Goal: Task Accomplishment & Management: Complete application form

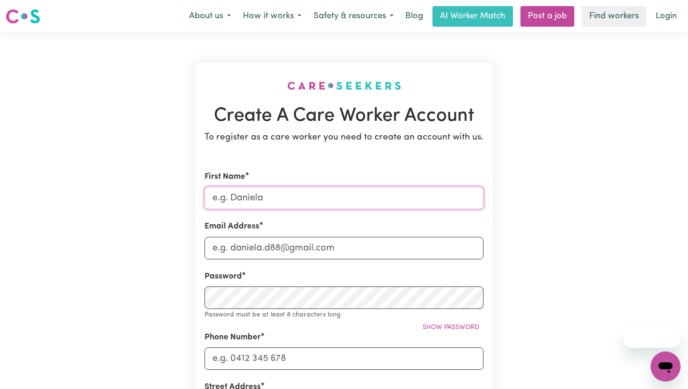
click at [335, 196] on input "First Name" at bounding box center [344, 198] width 279 height 22
type input "carolina"
type input "[EMAIL_ADDRESS][DOMAIN_NAME]"
type input "0449913284"
type input "[STREET_ADDRESS]"
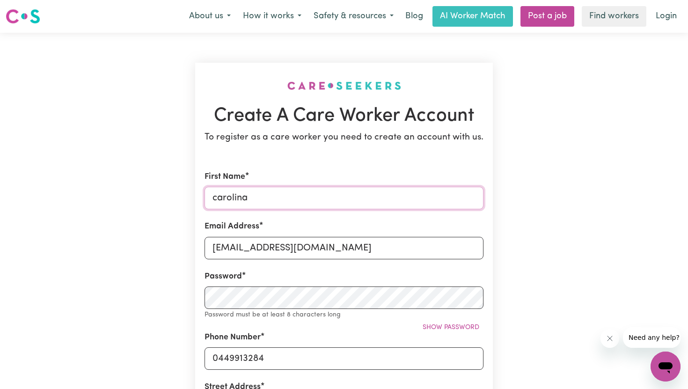
click at [216, 196] on input "carolina" at bounding box center [344, 198] width 279 height 22
type input "Carolina"
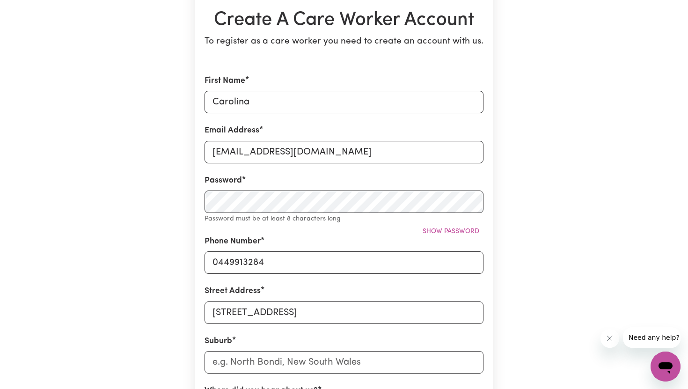
scroll to position [100, 0]
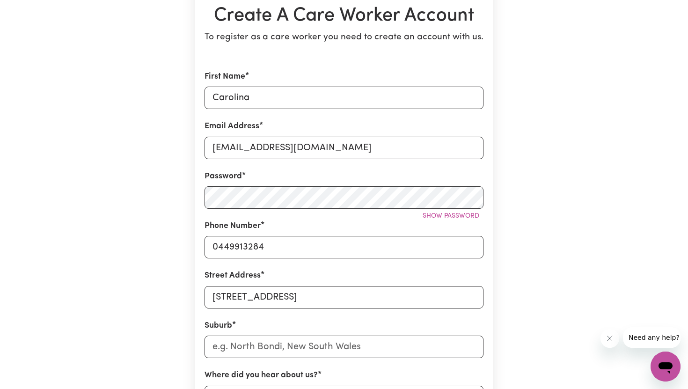
click at [547, 237] on div "Create A Care Worker Account To register as a care worker you need to create an…" at bounding box center [344, 269] width 618 height 672
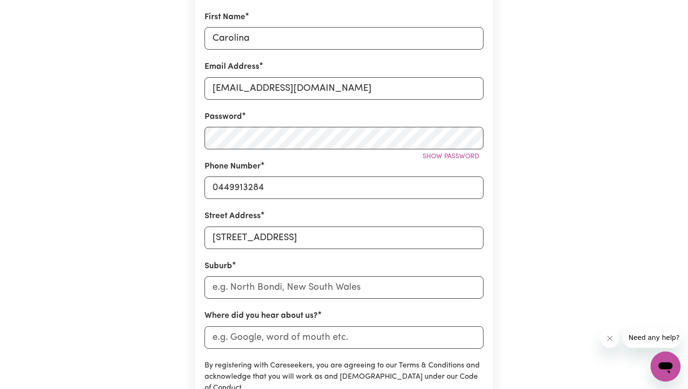
scroll to position [172, 0]
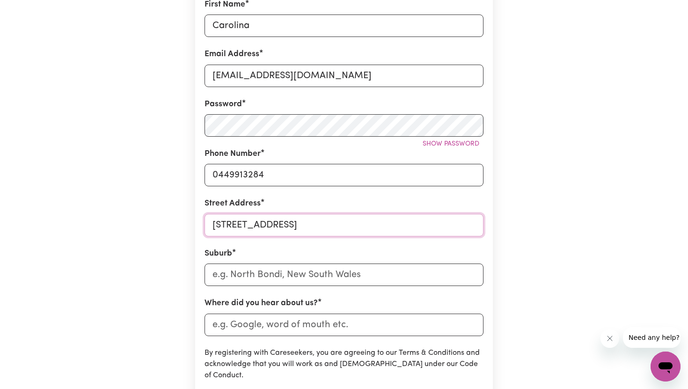
drag, startPoint x: 340, startPoint y: 229, endPoint x: 180, endPoint y: 224, distance: 160.2
click at [180, 224] on div "Create A Care Worker Account To register as a care worker you need to create an…" at bounding box center [344, 196] width 618 height 672
type input "[STREET_ADDRESS]"
click at [325, 267] on input "text" at bounding box center [344, 275] width 279 height 22
type input "Man"
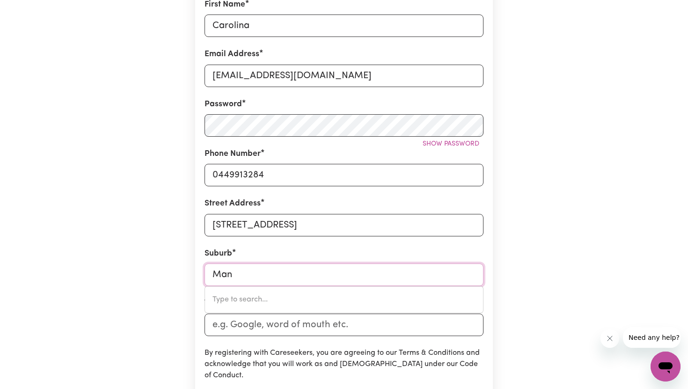
type input "[GEOGRAPHIC_DATA], [GEOGRAPHIC_DATA], 2200"
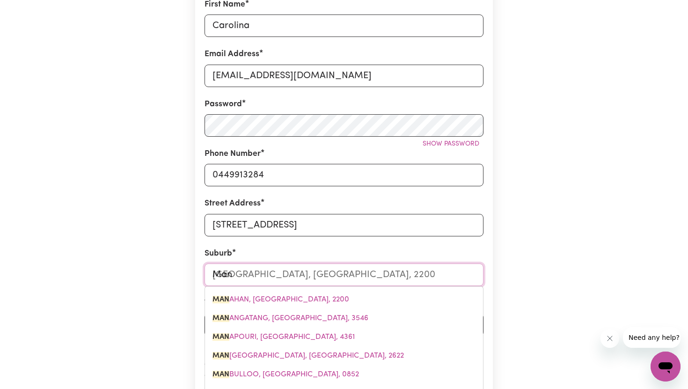
type input "Manl"
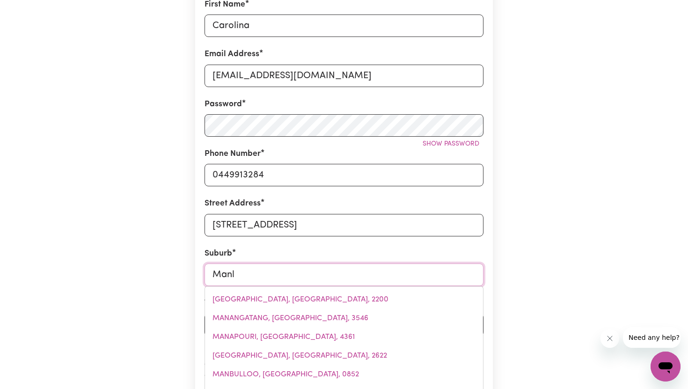
type input "Manly"
type input "Manly, [GEOGRAPHIC_DATA], 2095"
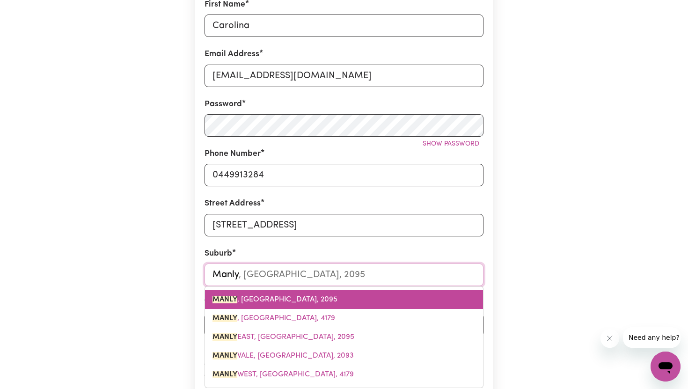
click at [328, 296] on link "MANLY , [GEOGRAPHIC_DATA], 2095" at bounding box center [344, 299] width 278 height 19
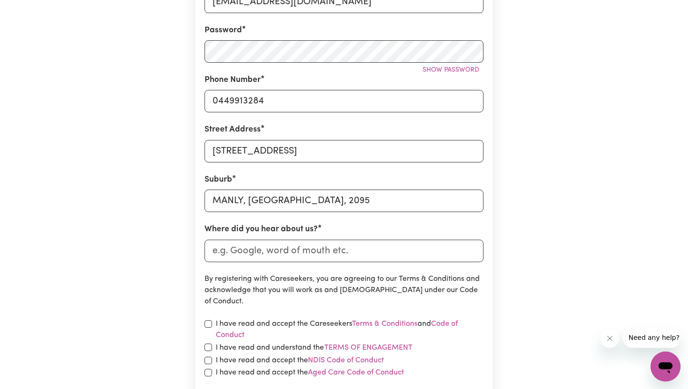
scroll to position [250, 0]
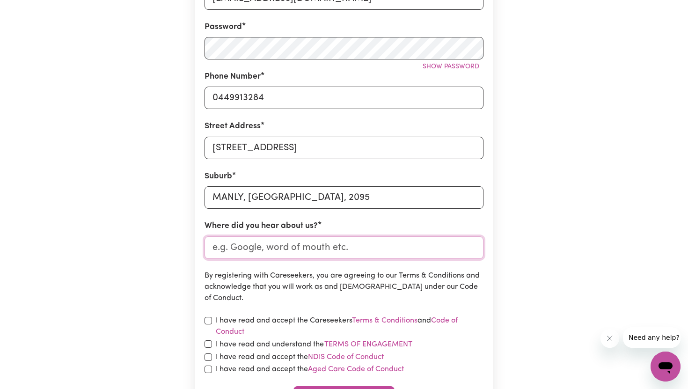
click at [315, 250] on input "Where did you hear about us?" at bounding box center [344, 247] width 279 height 22
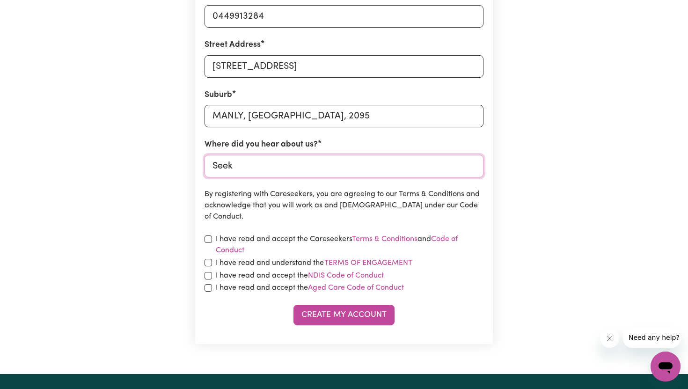
scroll to position [332, 0]
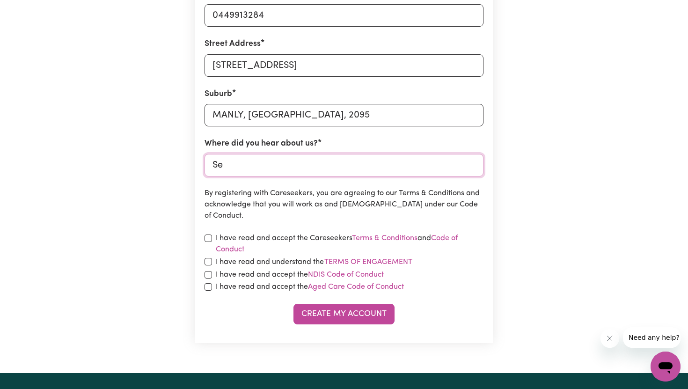
type input "S"
type input "Indeed"
click at [208, 238] on input "checkbox" at bounding box center [208, 238] width 7 height 7
checkbox input "true"
click at [206, 258] on input "checkbox" at bounding box center [208, 261] width 7 height 7
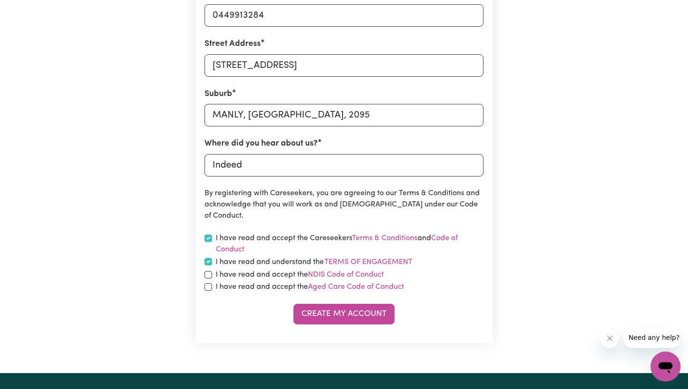
checkbox input "true"
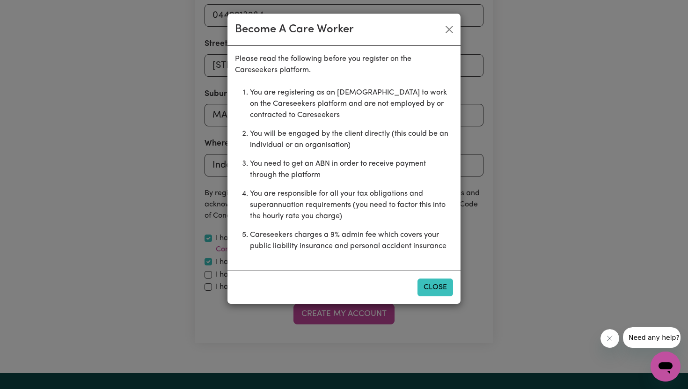
click at [450, 283] on button "Close" at bounding box center [436, 288] width 36 height 18
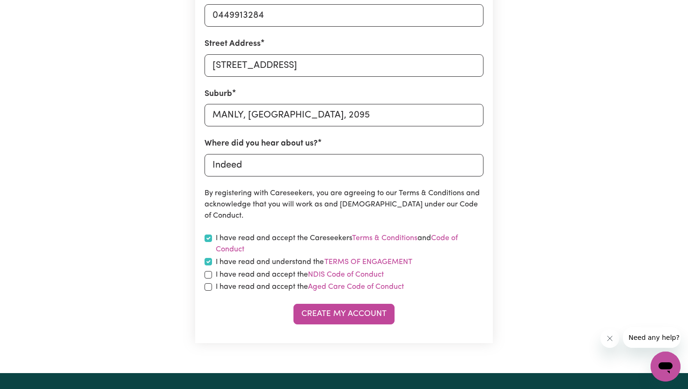
click at [207, 279] on div "I have read and accept the NDIS Code of Conduct" at bounding box center [344, 274] width 279 height 11
click at [212, 269] on div "I have read and accept the NDIS Code of Conduct" at bounding box center [344, 274] width 279 height 11
click at [209, 272] on input "checkbox" at bounding box center [208, 274] width 7 height 7
checkbox input "true"
click at [208, 288] on input "checkbox" at bounding box center [208, 286] width 7 height 7
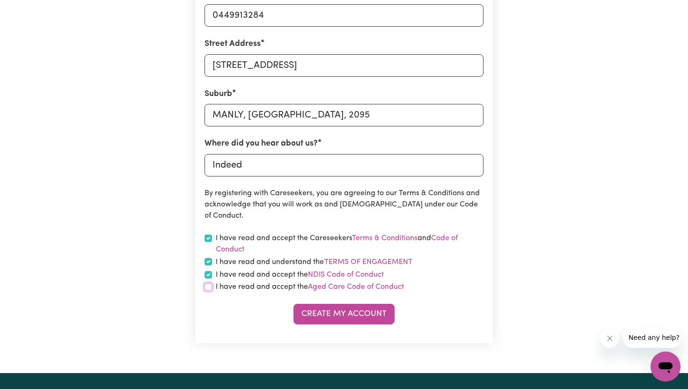
checkbox input "true"
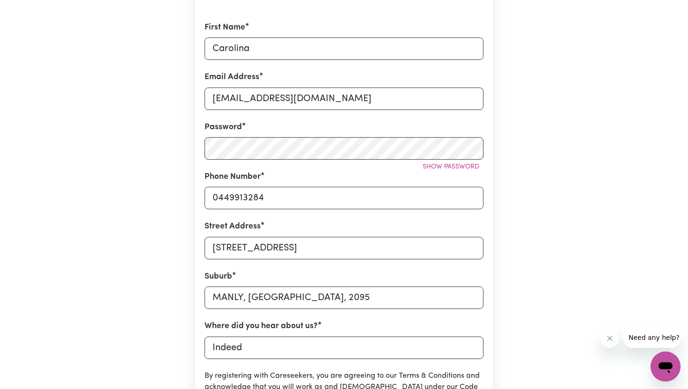
scroll to position [148, 0]
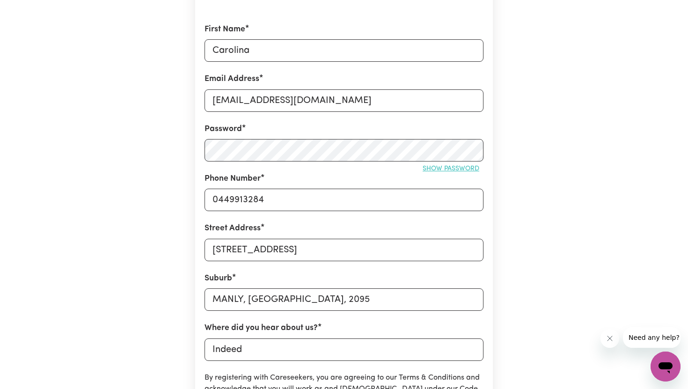
click at [450, 170] on span "Show password" at bounding box center [451, 168] width 57 height 7
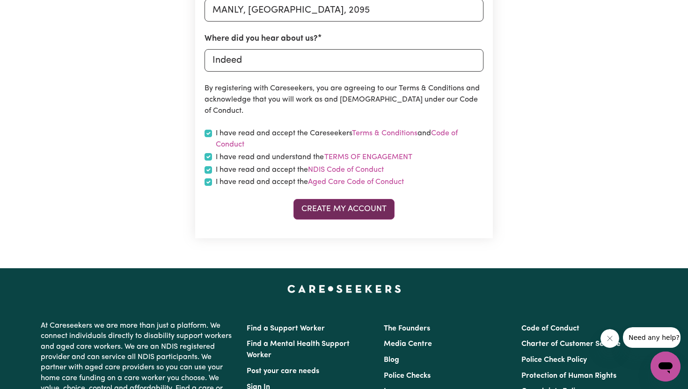
click at [353, 211] on button "Create My Account" at bounding box center [344, 209] width 101 height 21
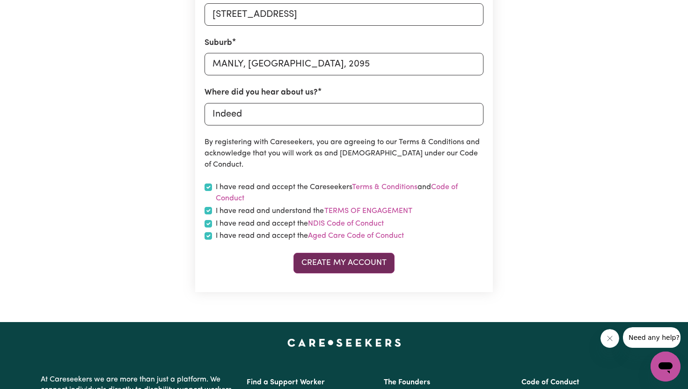
click at [377, 258] on button "Create My Account" at bounding box center [344, 263] width 101 height 21
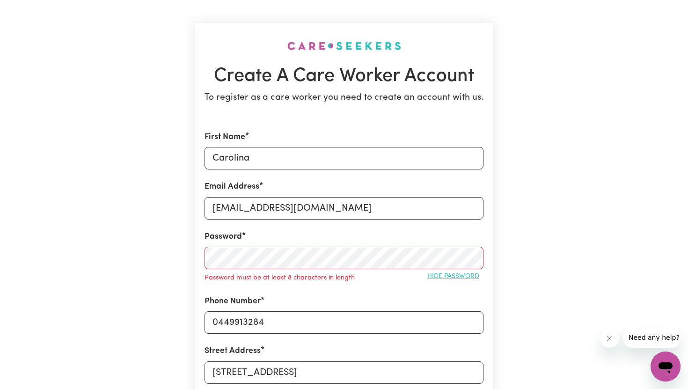
scroll to position [0, 0]
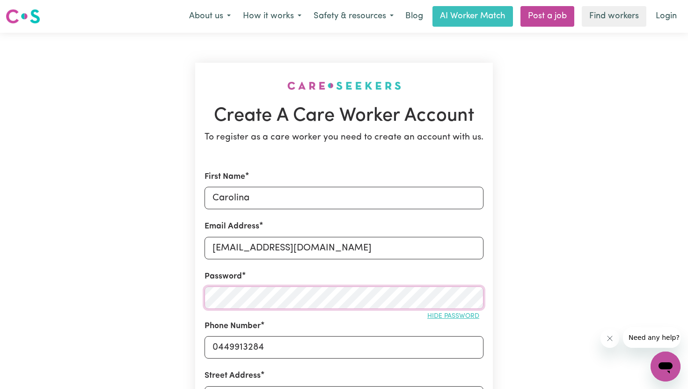
click at [190, 288] on div "Create A Care Worker Account To register as a care worker you need to create an…" at bounding box center [344, 369] width 309 height 672
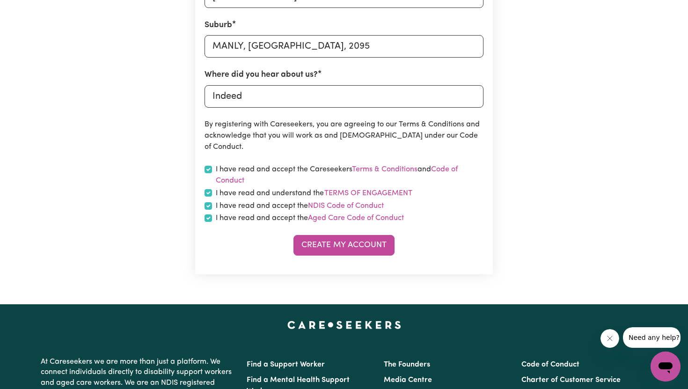
scroll to position [408, 0]
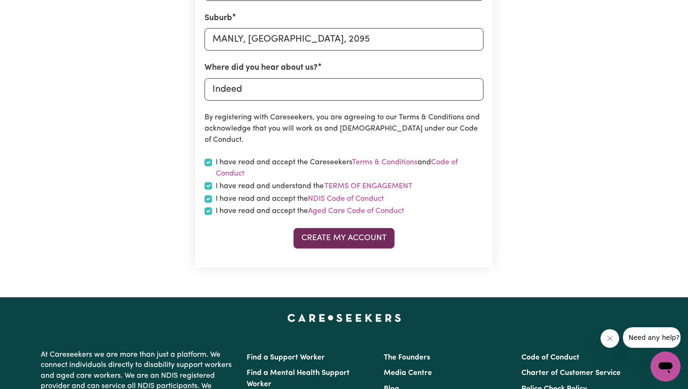
click at [340, 238] on button "Create My Account" at bounding box center [344, 238] width 101 height 21
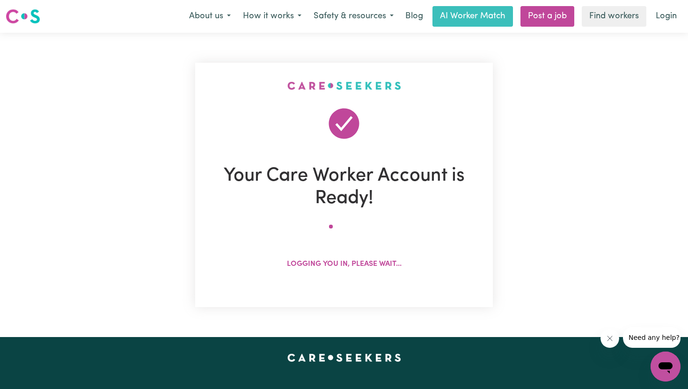
scroll to position [37, 0]
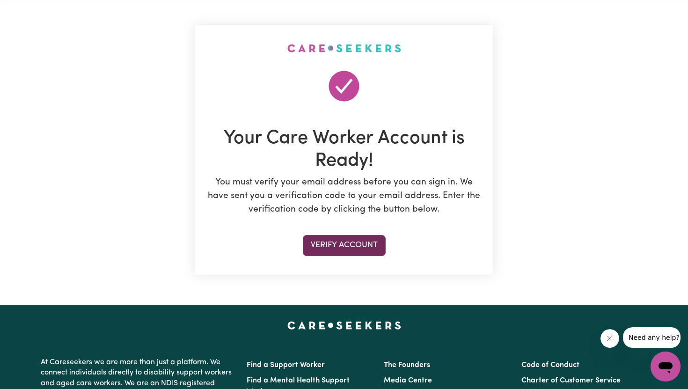
click at [362, 242] on button "Verify Account" at bounding box center [344, 245] width 83 height 21
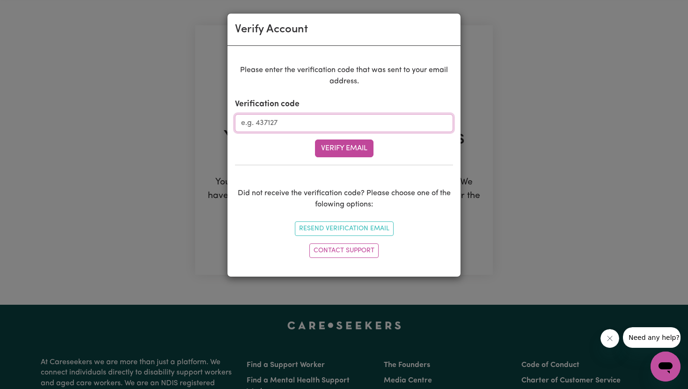
click at [321, 126] on input "Verification code" at bounding box center [344, 123] width 218 height 18
type input "159146"
click at [326, 147] on button "Verify Email" at bounding box center [344, 149] width 59 height 18
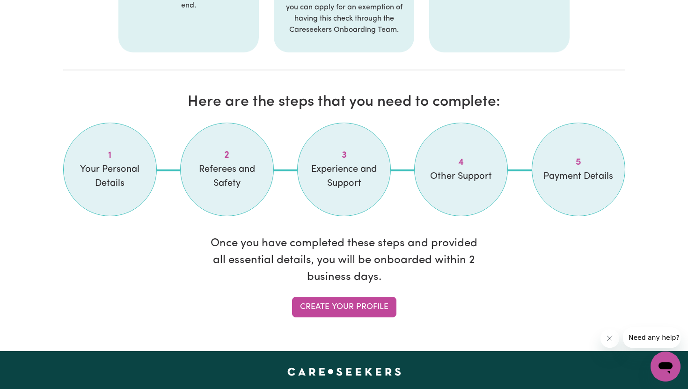
scroll to position [714, 0]
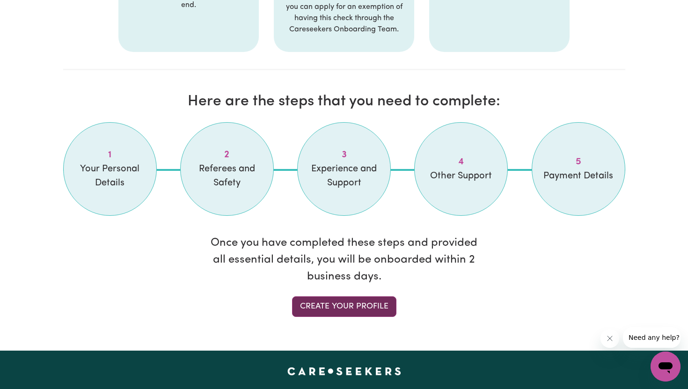
click at [386, 302] on link "Create your profile" at bounding box center [344, 306] width 104 height 21
select select "Studying a healthcare related degree or qualification"
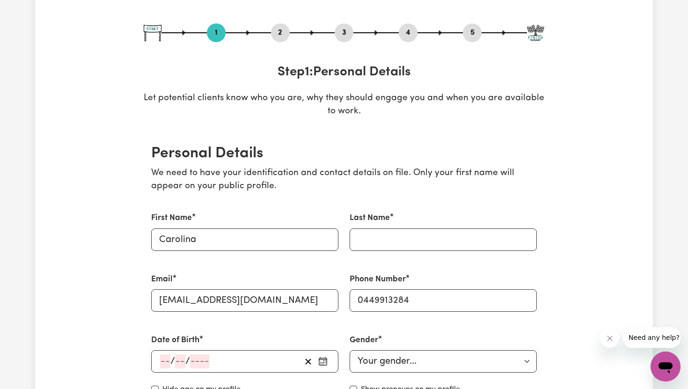
scroll to position [162, 0]
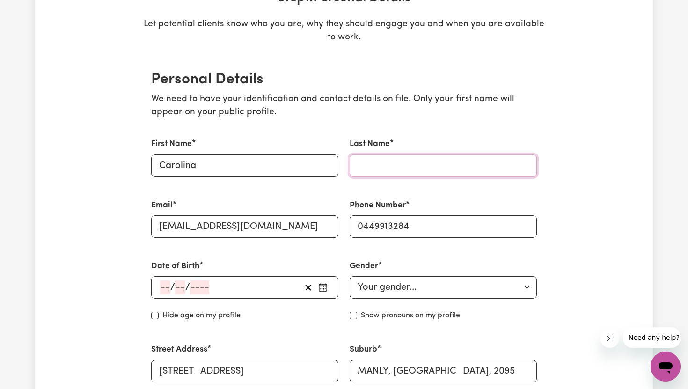
click at [399, 157] on input "Last Name" at bounding box center [443, 166] width 187 height 22
type input "[PERSON_NAME]"
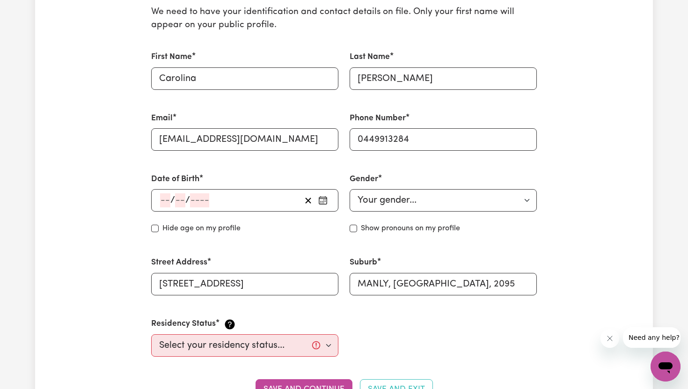
scroll to position [250, 0]
click at [160, 192] on div "/ /" at bounding box center [244, 200] width 187 height 22
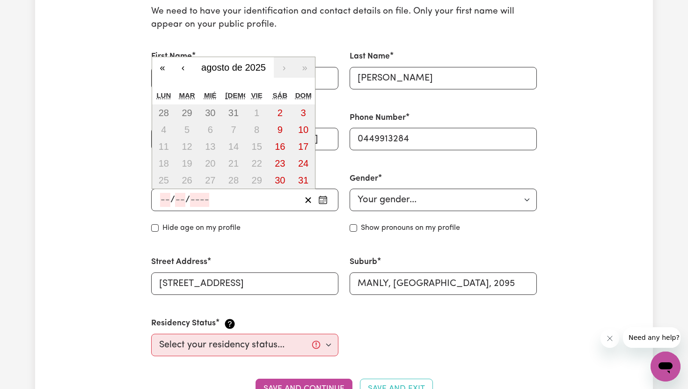
click at [165, 197] on input "number" at bounding box center [165, 200] width 10 height 14
type input "12"
type input "05"
type input "199"
type input "[DATE]"
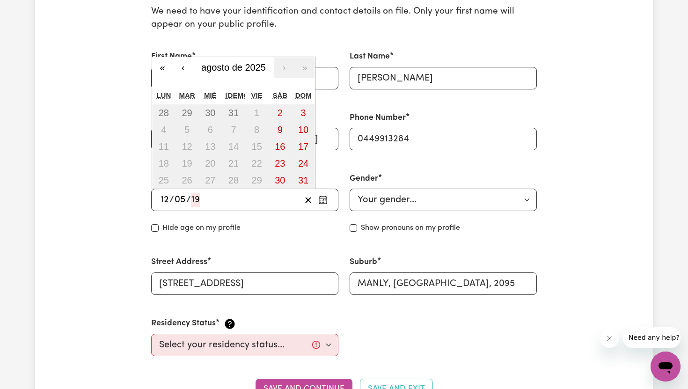
type input "5"
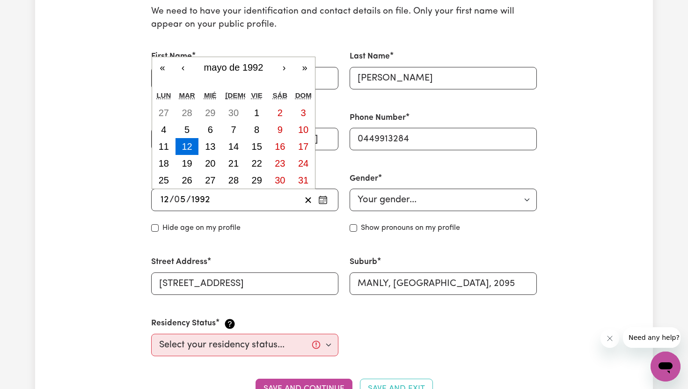
type input "1992"
click at [524, 210] on select "Your gender... [DEMOGRAPHIC_DATA] [DEMOGRAPHIC_DATA] [DEMOGRAPHIC_DATA] Other P…" at bounding box center [443, 200] width 187 height 22
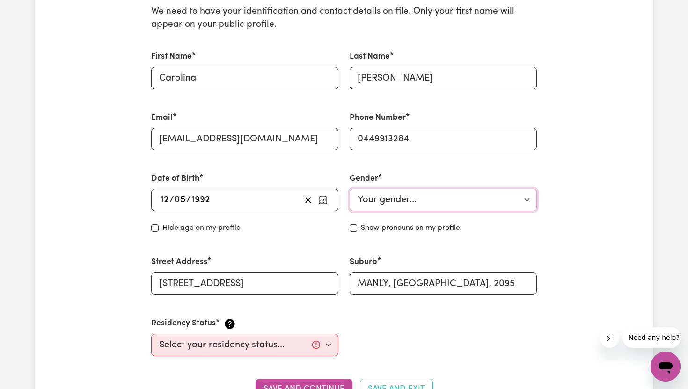
select select "[DEMOGRAPHIC_DATA]"
click at [350, 189] on select "Your gender... [DEMOGRAPHIC_DATA] [DEMOGRAPHIC_DATA] [DEMOGRAPHIC_DATA] Other P…" at bounding box center [443, 200] width 187 height 22
click at [395, 230] on label "Show pronouns on my profile" at bounding box center [410, 227] width 99 height 11
click at [357, 230] on input "Show pronouns on my profile" at bounding box center [353, 227] width 7 height 7
checkbox input "true"
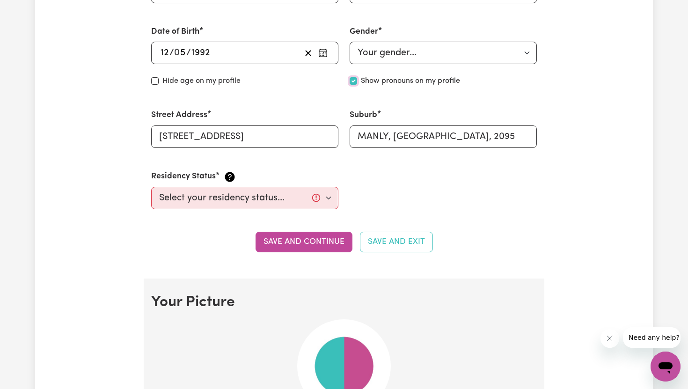
scroll to position [397, 0]
click at [297, 199] on select "Select your residency status... [DEMOGRAPHIC_DATA] citizen Australian PR [DEMOG…" at bounding box center [244, 197] width 187 height 22
select select "Student Visa"
click at [151, 186] on select "Select your residency status... [DEMOGRAPHIC_DATA] citizen Australian PR [DEMOG…" at bounding box center [244, 197] width 187 height 22
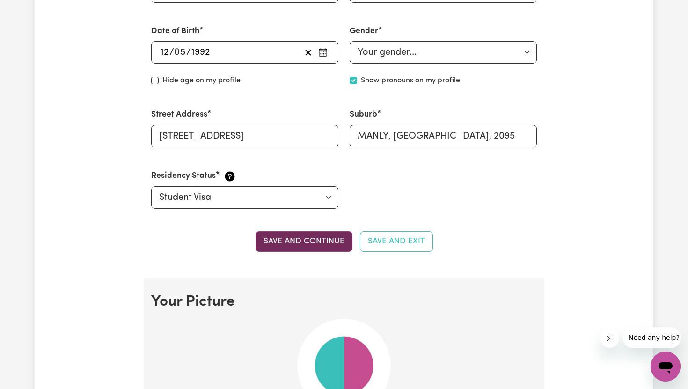
click at [318, 243] on button "Save and continue" at bounding box center [304, 241] width 97 height 21
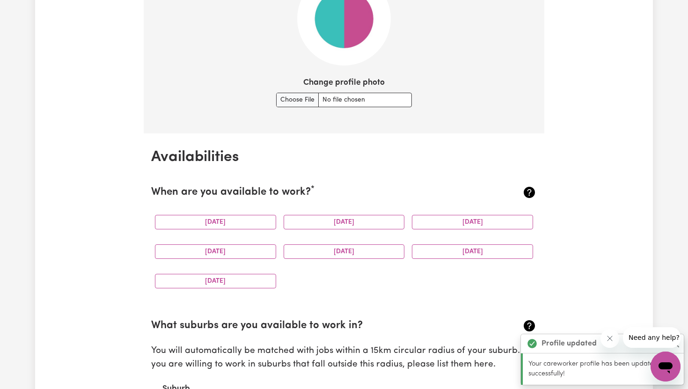
scroll to position [746, 0]
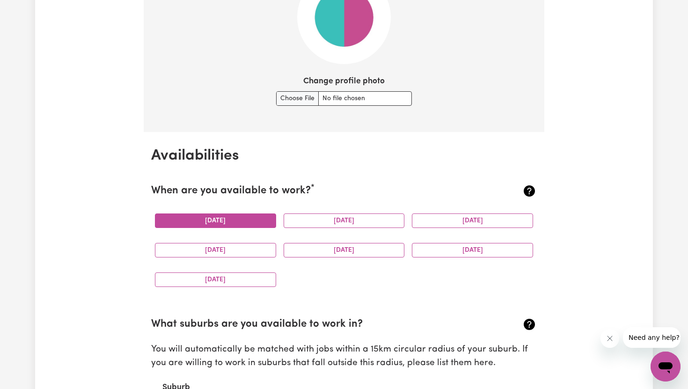
click at [211, 223] on button "[DATE]" at bounding box center [215, 221] width 121 height 15
click at [475, 220] on button "[DATE]" at bounding box center [472, 221] width 121 height 15
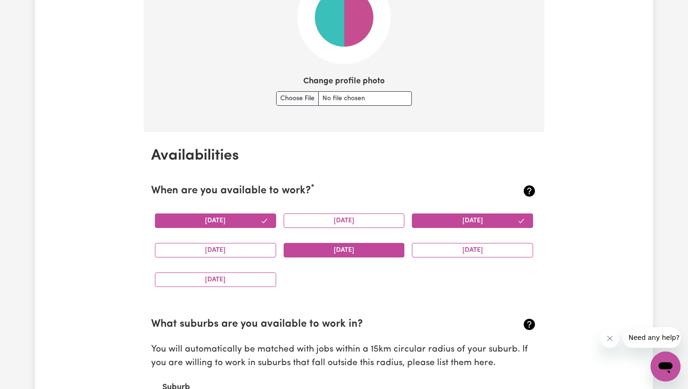
click at [351, 252] on button "[DATE]" at bounding box center [344, 250] width 121 height 15
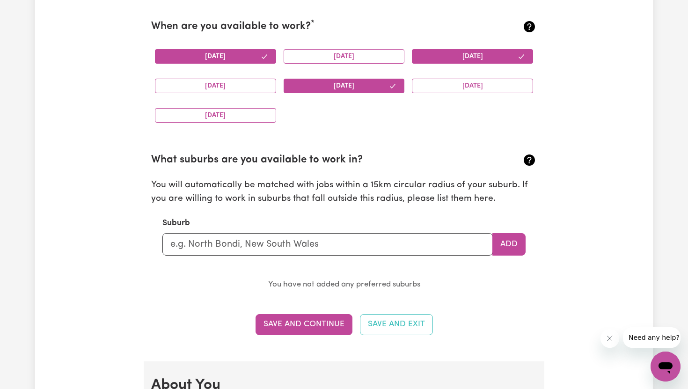
scroll to position [918, 0]
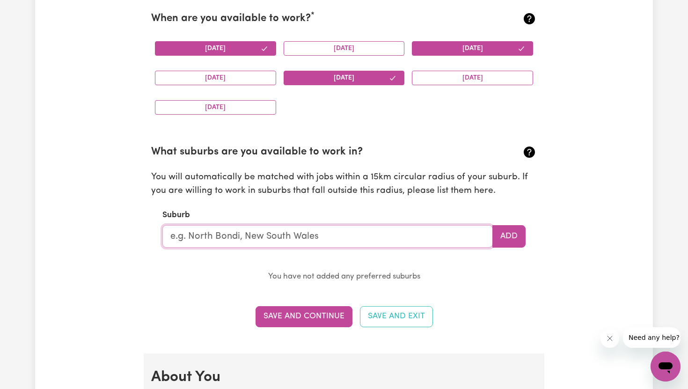
click at [410, 233] on input "text" at bounding box center [327, 236] width 331 height 22
type input "fre"
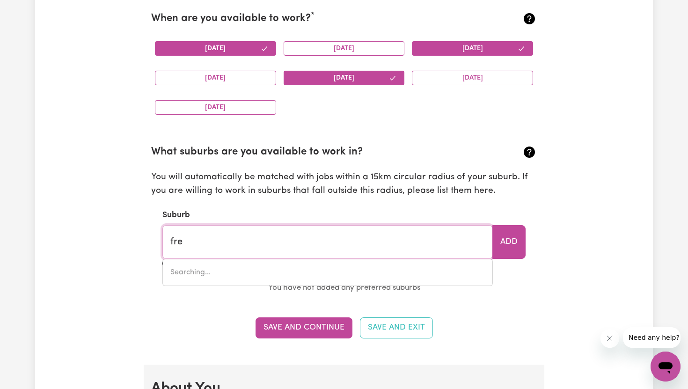
type input "freDERICKSFIELD, [GEOGRAPHIC_DATA], 4806"
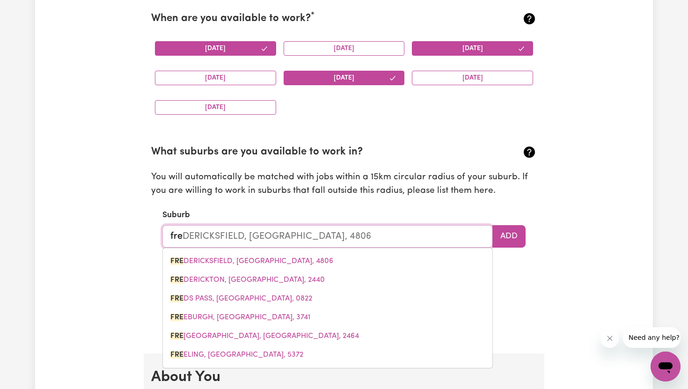
type input "fren"
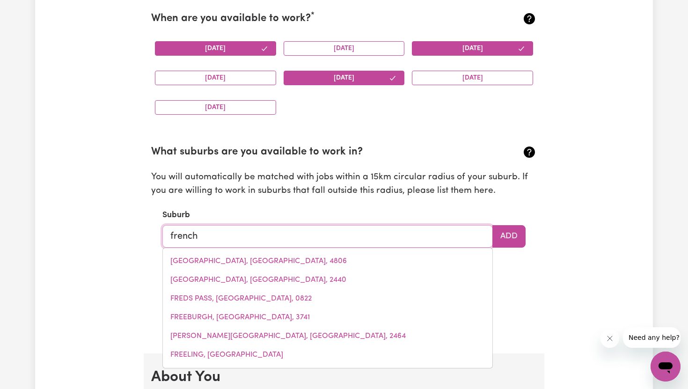
type input "french"
type input "[GEOGRAPHIC_DATA], [GEOGRAPHIC_DATA], 3921"
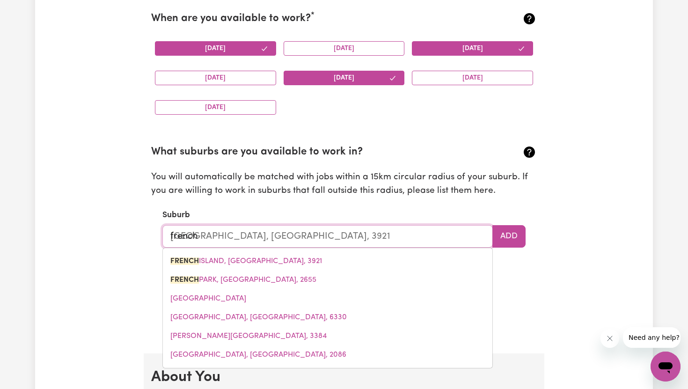
type input "french f"
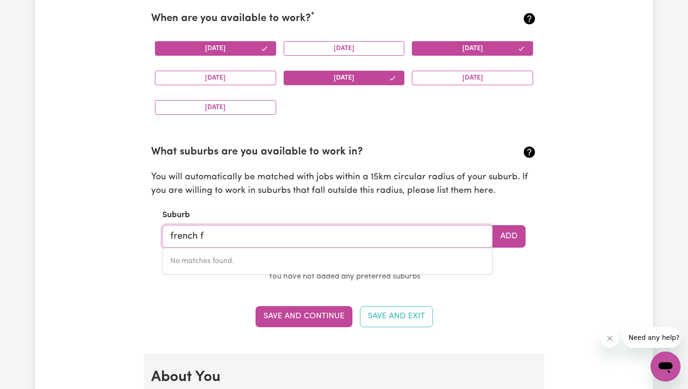
type input "french"
type input "[GEOGRAPHIC_DATA], [GEOGRAPHIC_DATA], 3921"
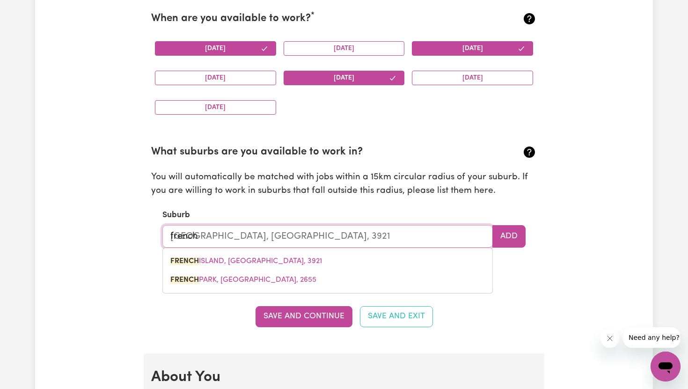
type input "frenc"
type input "[GEOGRAPHIC_DATA], [GEOGRAPHIC_DATA], 3921"
type input "fren"
type input "[GEOGRAPHIC_DATA], [GEOGRAPHIC_DATA], 3921"
type input "fre"
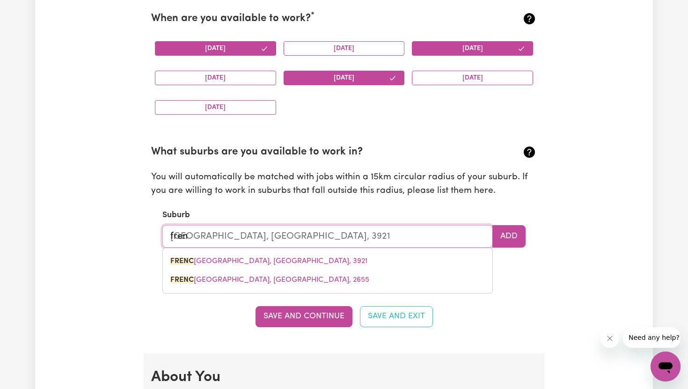
type input "[GEOGRAPHIC_DATA], [GEOGRAPHIC_DATA], 3921"
type input "fr"
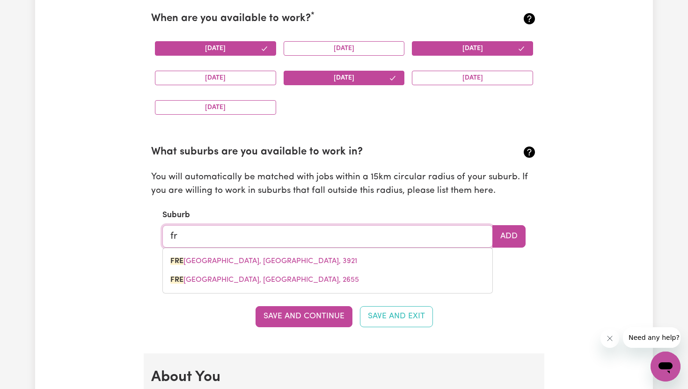
type input "f"
type input "manly"
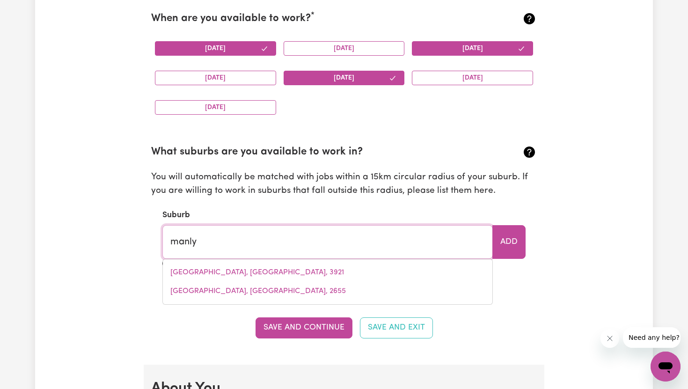
type input "manly, [GEOGRAPHIC_DATA], 2095"
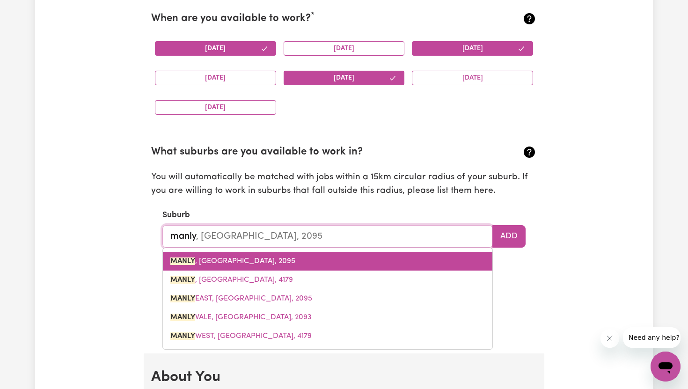
click at [367, 256] on link "MANLY , [GEOGRAPHIC_DATA], 2095" at bounding box center [328, 261] width 330 height 19
type input "MANLY, [GEOGRAPHIC_DATA], 2095"
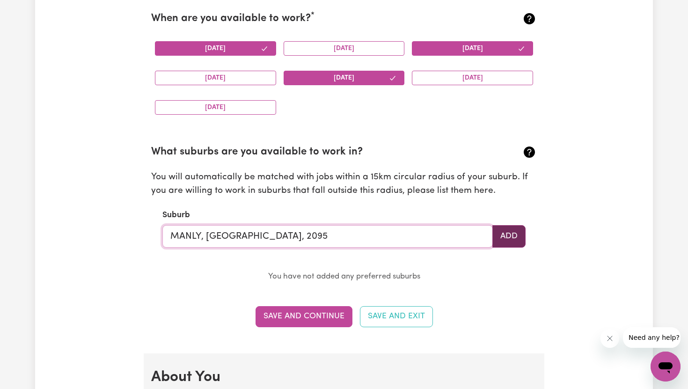
type input "MANLY, [GEOGRAPHIC_DATA], 2095"
click at [518, 234] on button "Add" at bounding box center [509, 236] width 33 height 22
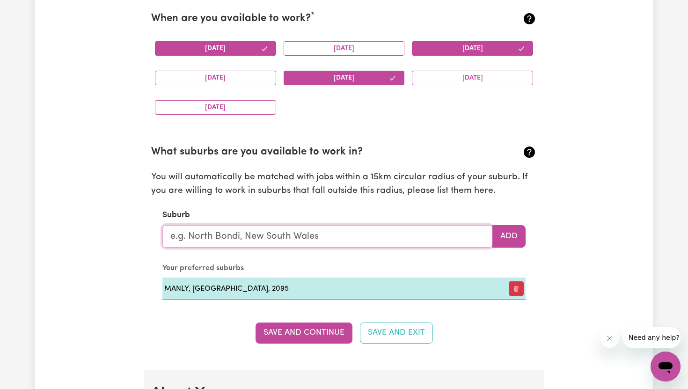
click at [337, 246] on input "text" at bounding box center [327, 236] width 331 height 22
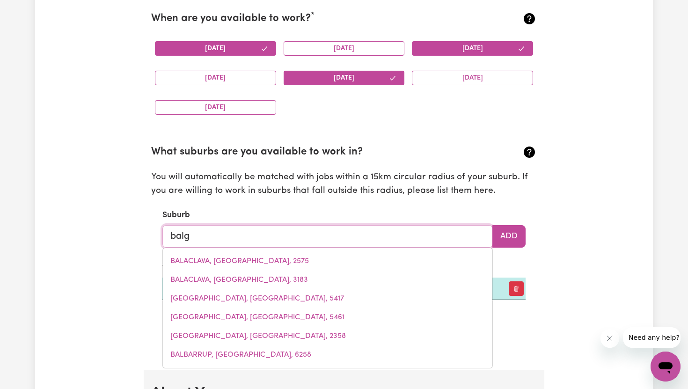
type input "balgo"
type input "balgoWAN, [GEOGRAPHIC_DATA], 4401"
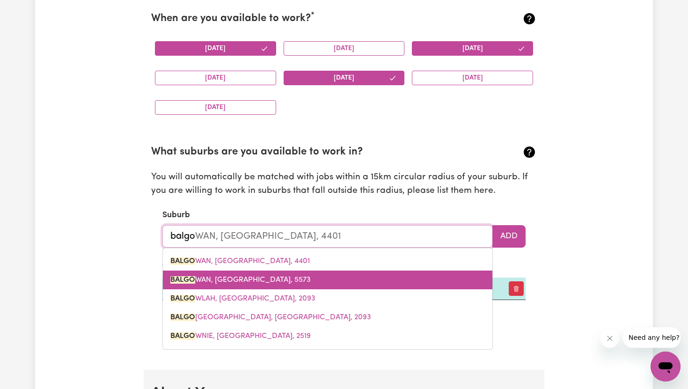
type input "balg"
type input "balgOWAN, [GEOGRAPHIC_DATA], 4401"
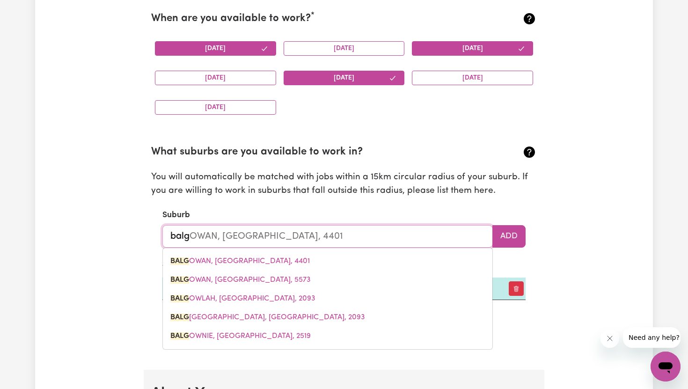
type input "balga"
type input "balga, [GEOGRAPHIC_DATA], 6061"
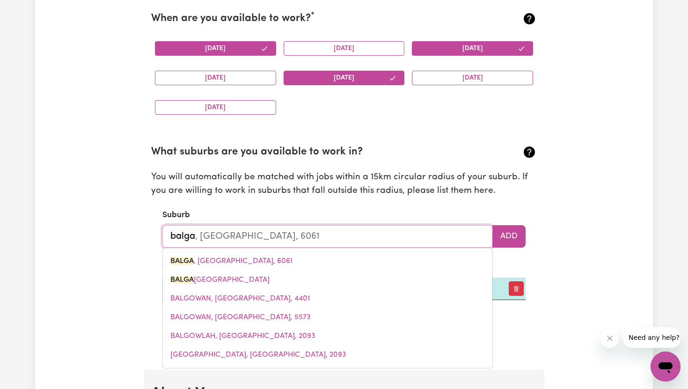
type input "balg"
type input "balgA, [GEOGRAPHIC_DATA], 6061"
type input "balgw"
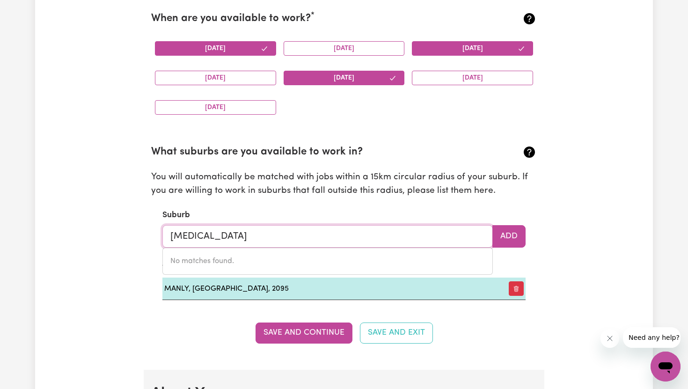
type input "balw"
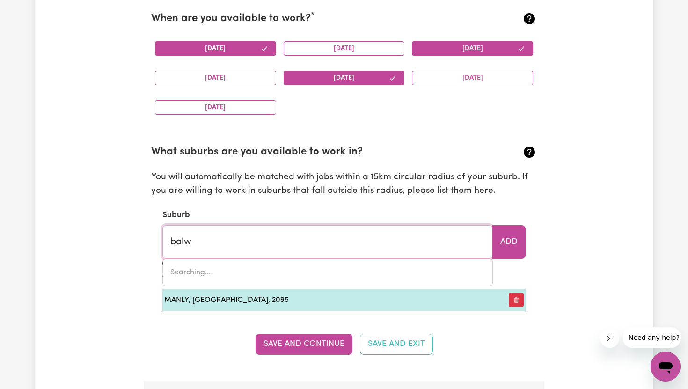
type input "balwYN, Victoria, 3103"
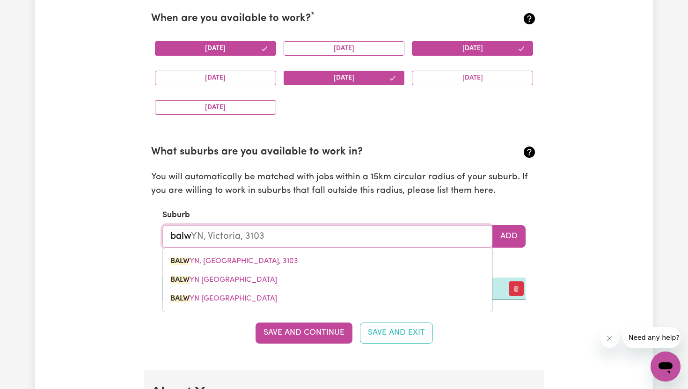
type input "[MEDICAL_DATA]"
type input "balWYN, [GEOGRAPHIC_DATA], 3103"
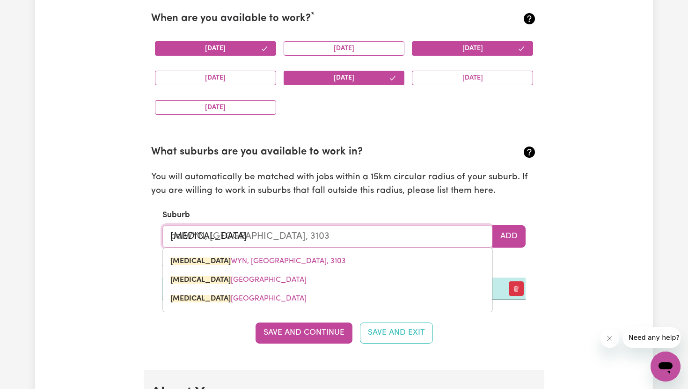
type input "ba"
type input "b"
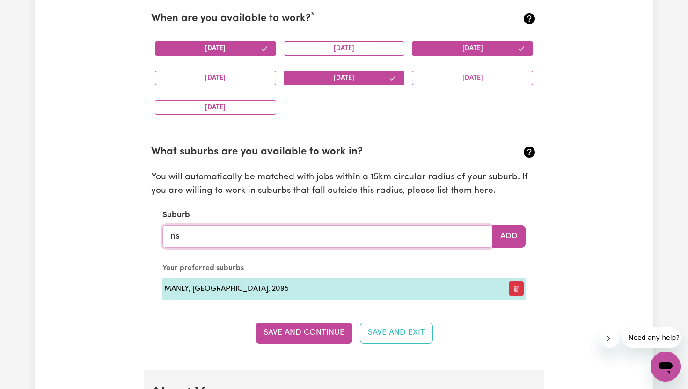
type input "n"
type input "[MEDICAL_DATA]"
type input "balACLAVA, [GEOGRAPHIC_DATA], 2575"
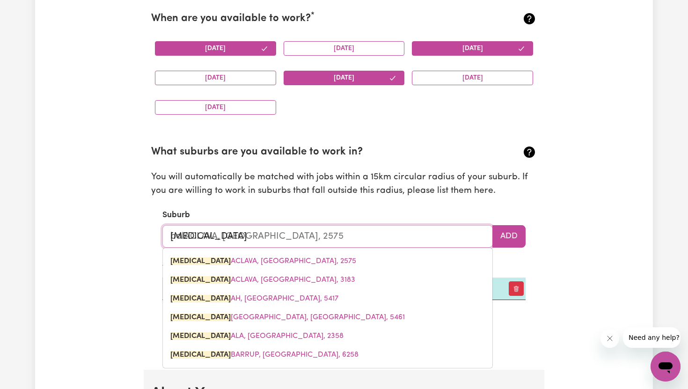
type input "balg"
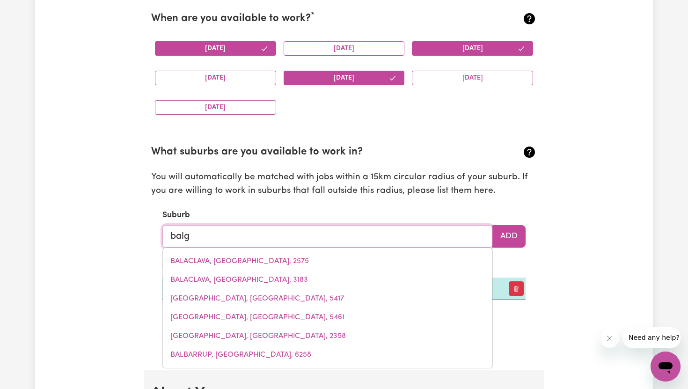
type input "balgA, [GEOGRAPHIC_DATA], 6061"
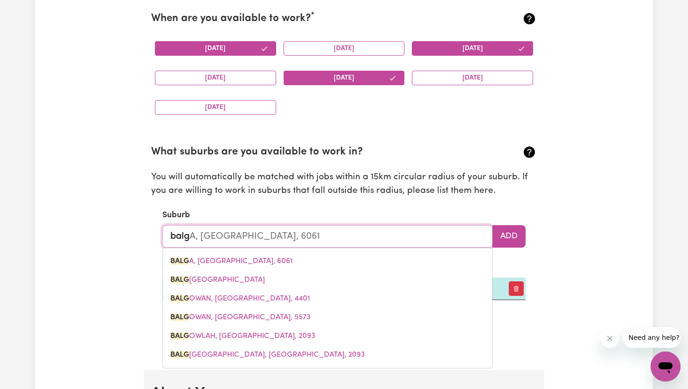
type input "balgo"
type input "balgoWAN, [GEOGRAPHIC_DATA], 4401"
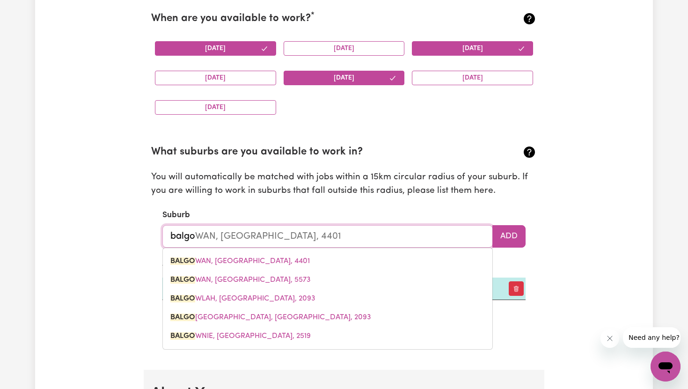
type input "balgow"
type input "balgowAN, [GEOGRAPHIC_DATA], 4401"
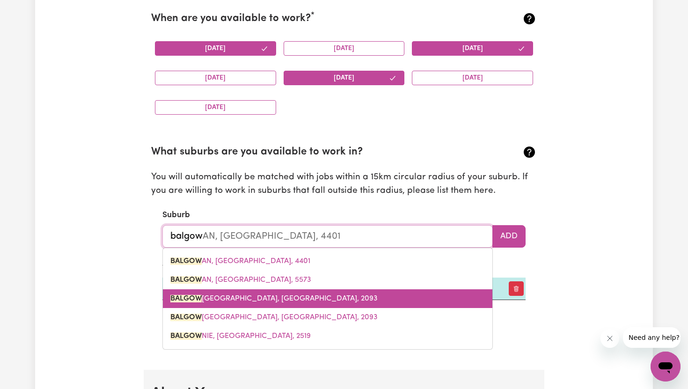
click at [319, 304] on link "[GEOGRAPHIC_DATA], [GEOGRAPHIC_DATA], 2093" at bounding box center [328, 298] width 330 height 19
type input "BALGOWLAH, [GEOGRAPHIC_DATA], 2093"
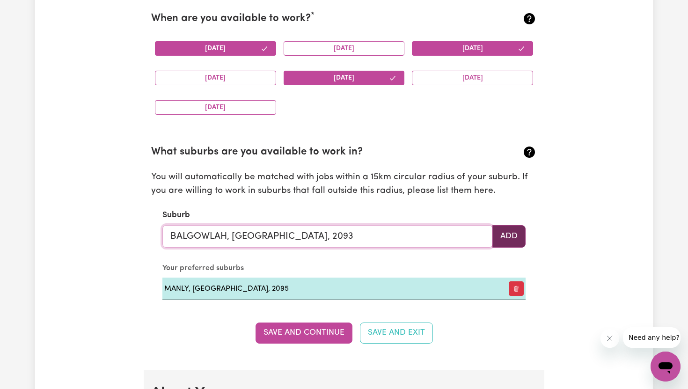
type input "BALGOWLAH, [GEOGRAPHIC_DATA], 2093"
click at [509, 239] on button "Add" at bounding box center [509, 236] width 33 height 22
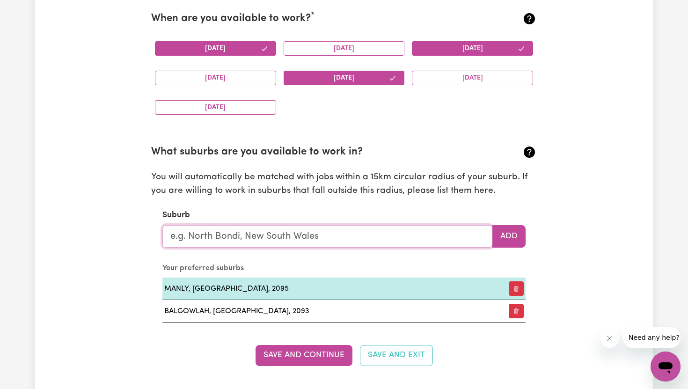
click at [382, 233] on input "text" at bounding box center [327, 236] width 331 height 22
type input "n"
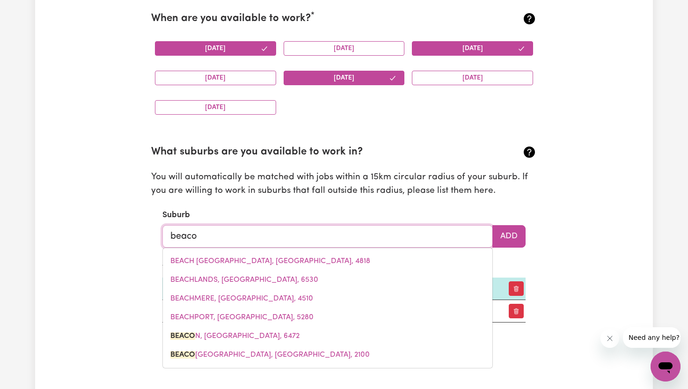
type input "beacon"
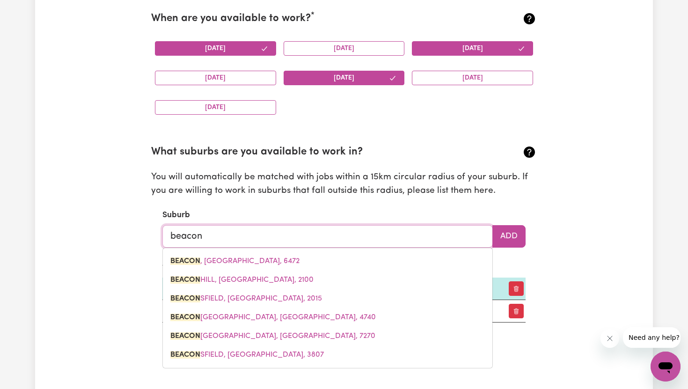
type input "beacon, [GEOGRAPHIC_DATA], 6472"
type input "beacon"
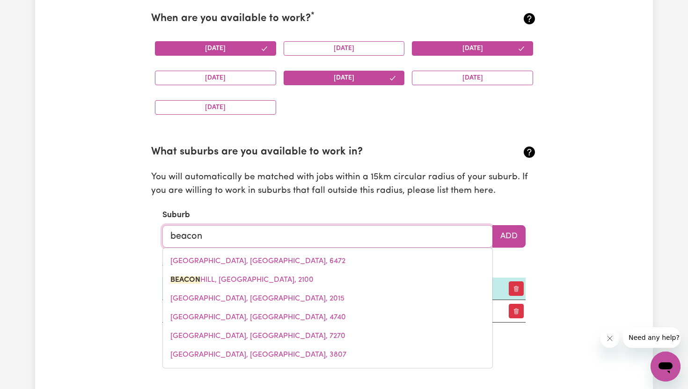
type input "[GEOGRAPHIC_DATA], [GEOGRAPHIC_DATA], 2100"
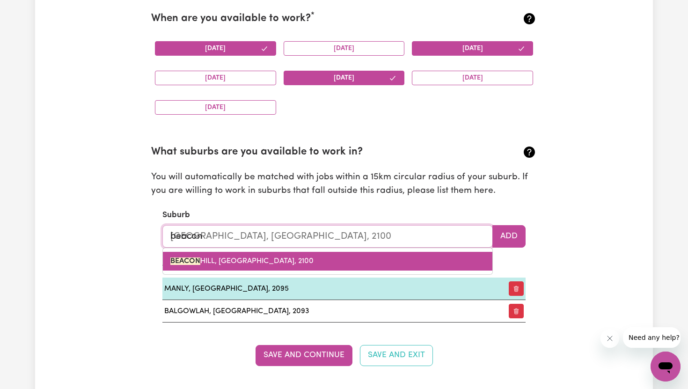
click at [363, 256] on link "[GEOGRAPHIC_DATA], [GEOGRAPHIC_DATA], 2100" at bounding box center [328, 261] width 330 height 19
type input "[GEOGRAPHIC_DATA], [GEOGRAPHIC_DATA], 2100"
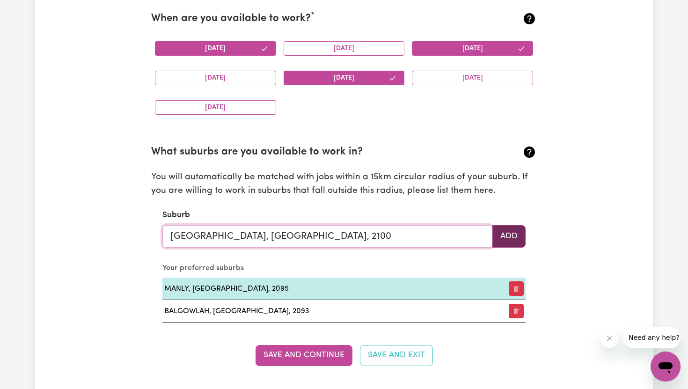
type input "[GEOGRAPHIC_DATA], [GEOGRAPHIC_DATA], 2100"
click at [500, 240] on button "Add" at bounding box center [509, 236] width 33 height 22
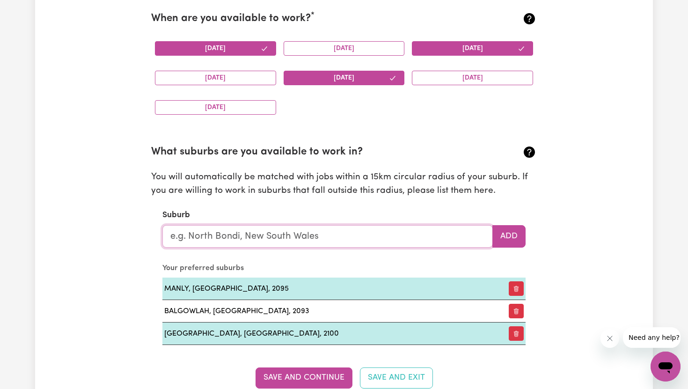
click at [321, 236] on input "text" at bounding box center [327, 236] width 331 height 22
type input "nar"
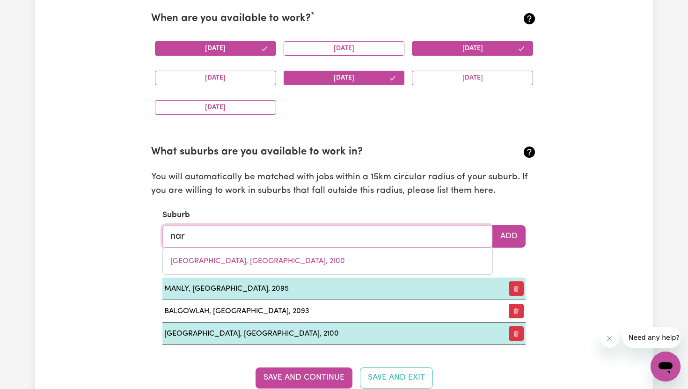
type input "nar NAR GOON, [GEOGRAPHIC_DATA], 3812"
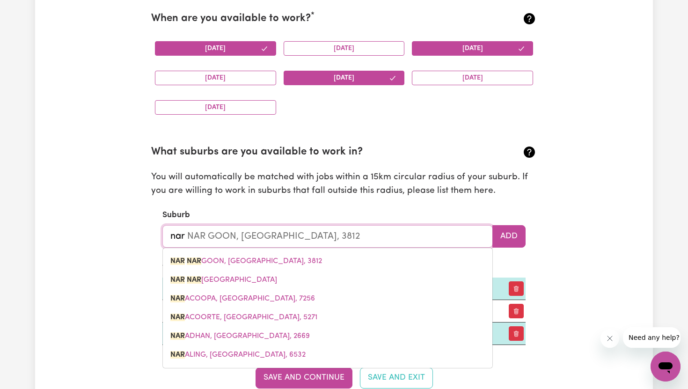
type input "narr"
type input "narra"
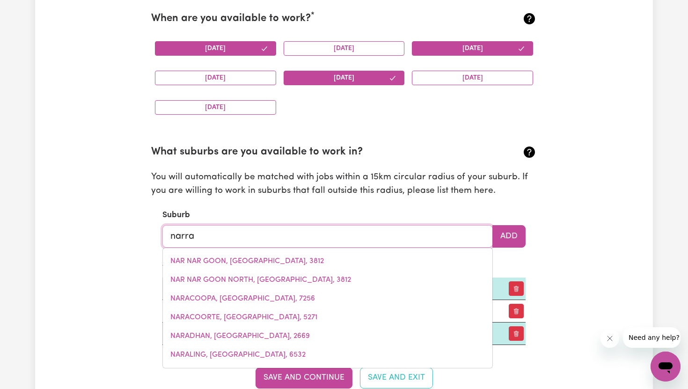
type input "[PERSON_NAME], [GEOGRAPHIC_DATA], 6532"
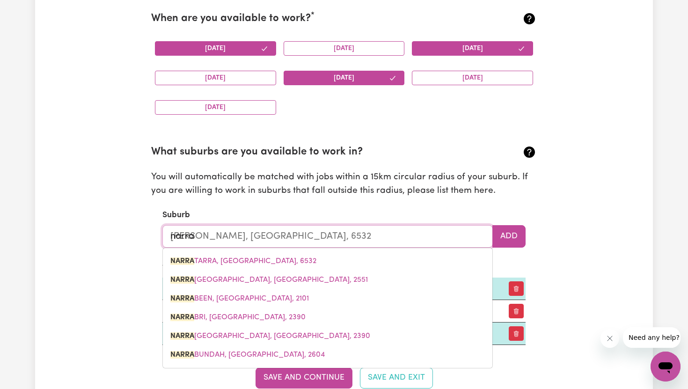
type input "narraw"
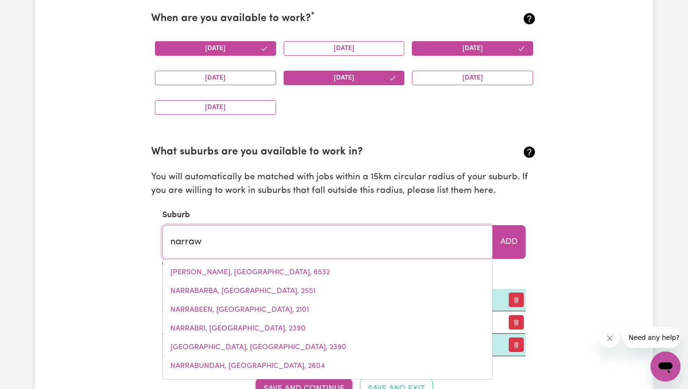
type input "narrawA, [GEOGRAPHIC_DATA], 2583"
type input "narrawe"
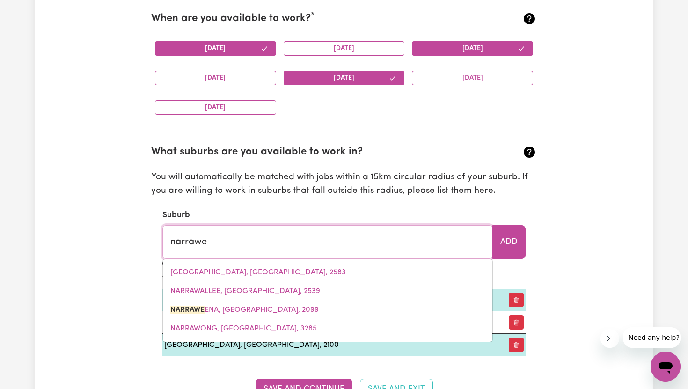
type input "narraweENA, [GEOGRAPHIC_DATA], 2099"
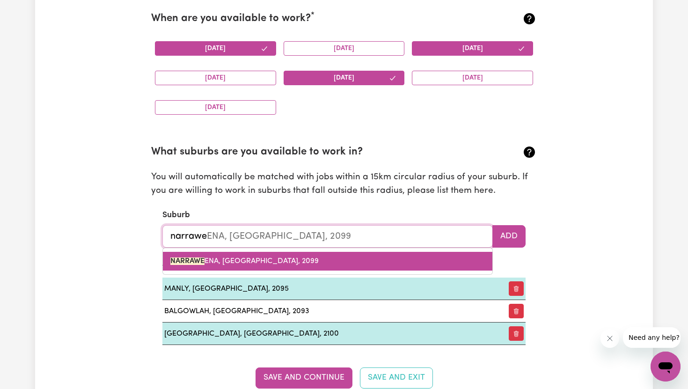
click at [324, 260] on link "NARRAWE ENA, [GEOGRAPHIC_DATA], 2099" at bounding box center [328, 261] width 330 height 19
type input "NARRAWEENA, [GEOGRAPHIC_DATA], 2099"
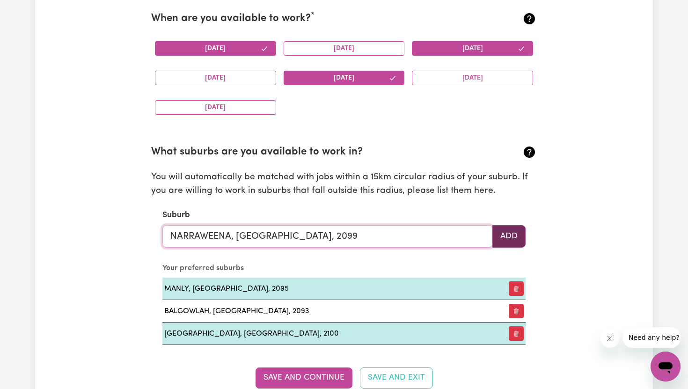
type input "NARRAWEENA, [GEOGRAPHIC_DATA], 2099"
click at [502, 235] on button "Add" at bounding box center [509, 236] width 33 height 22
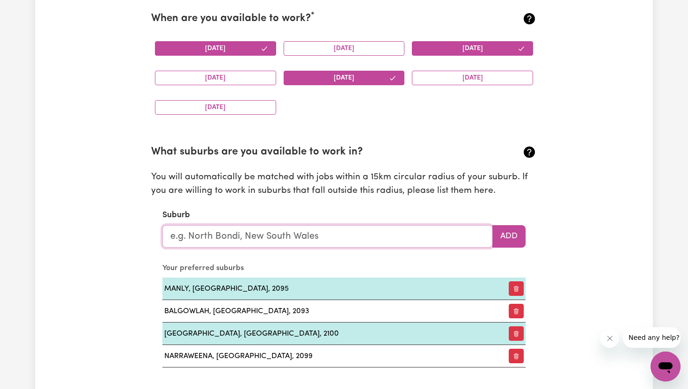
click at [365, 240] on input "text" at bounding box center [327, 236] width 331 height 22
click at [363, 241] on input "text" at bounding box center [327, 236] width 331 height 22
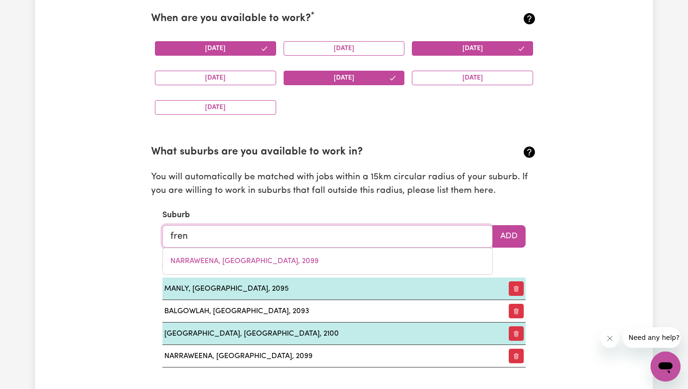
type input "frenc"
type input "[GEOGRAPHIC_DATA], [GEOGRAPHIC_DATA], 3921"
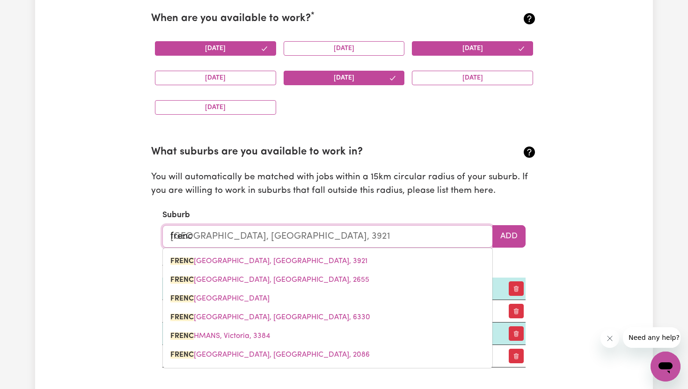
type input "french"
type input "[GEOGRAPHIC_DATA], [GEOGRAPHIC_DATA], 3921"
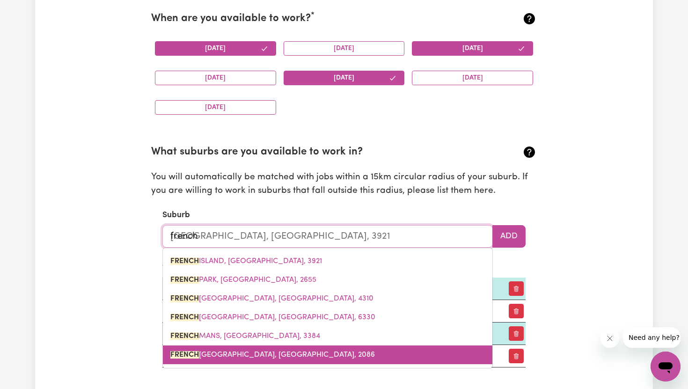
click at [398, 351] on link "[GEOGRAPHIC_DATA], [GEOGRAPHIC_DATA], 2086" at bounding box center [328, 355] width 330 height 19
type input "[GEOGRAPHIC_DATA], [GEOGRAPHIC_DATA], 2086"
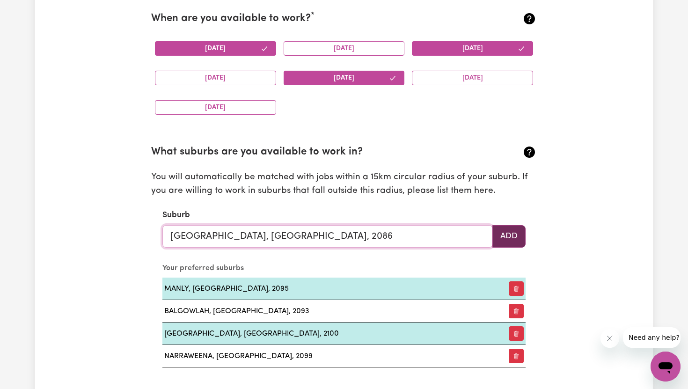
type input "[GEOGRAPHIC_DATA], [GEOGRAPHIC_DATA], 2086"
click at [507, 236] on button "Add" at bounding box center [509, 236] width 33 height 22
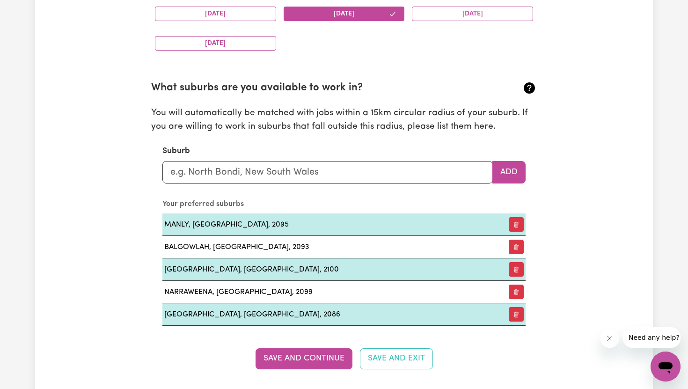
scroll to position [984, 0]
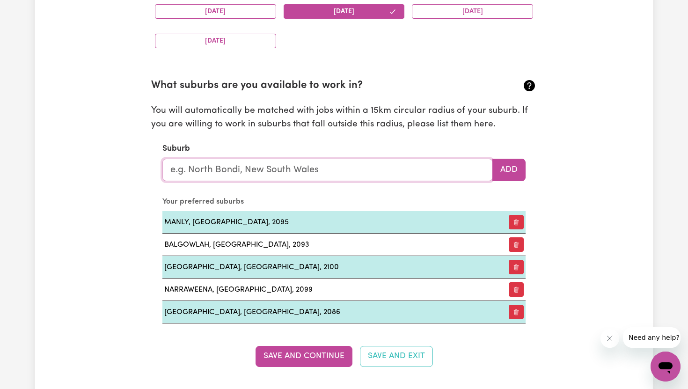
click at [388, 172] on input "text" at bounding box center [327, 170] width 331 height 22
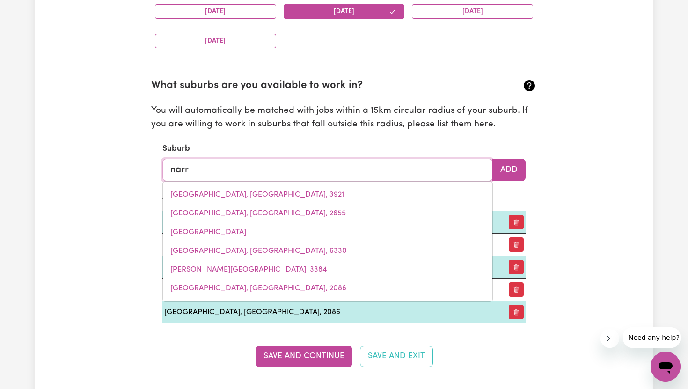
type input "narra"
type input "[PERSON_NAME], [GEOGRAPHIC_DATA], 6532"
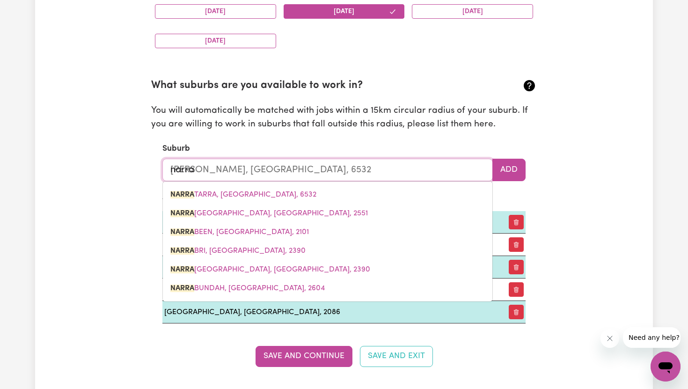
type input "narrab"
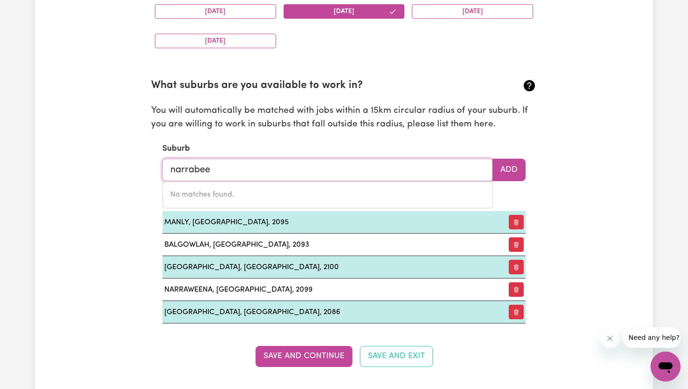
type input "narrabeen"
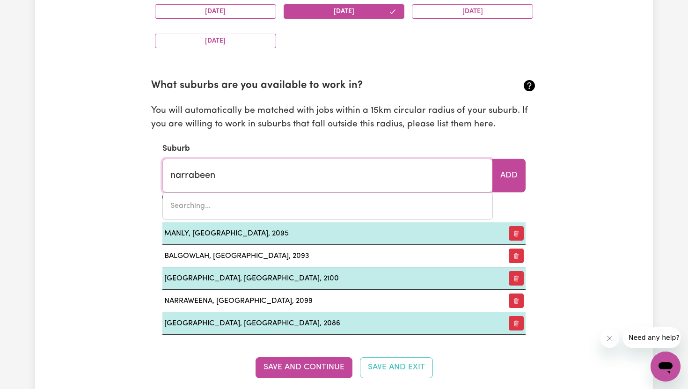
type input "narrabeen, [GEOGRAPHIC_DATA], 2101"
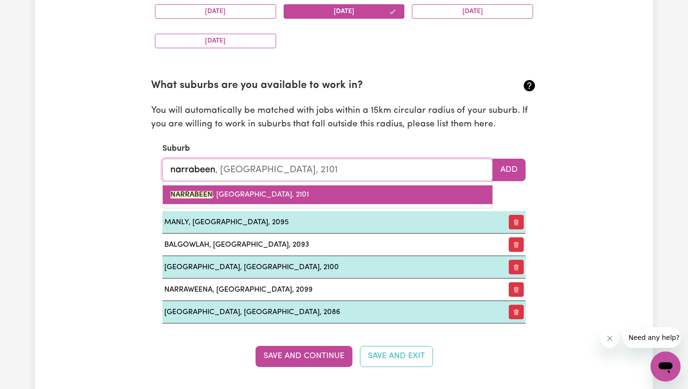
click at [380, 193] on link "NARRABEEN , [GEOGRAPHIC_DATA], 2101" at bounding box center [328, 194] width 330 height 19
type input "NARRABEEN, [GEOGRAPHIC_DATA], 2101"
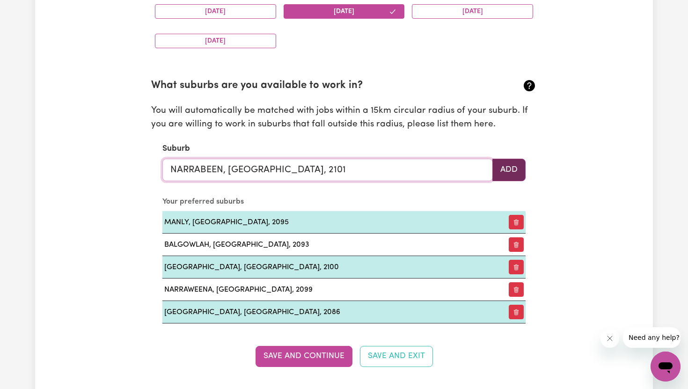
type input "NARRABEEN, [GEOGRAPHIC_DATA], 2101"
click at [512, 168] on button "Add" at bounding box center [509, 170] width 33 height 22
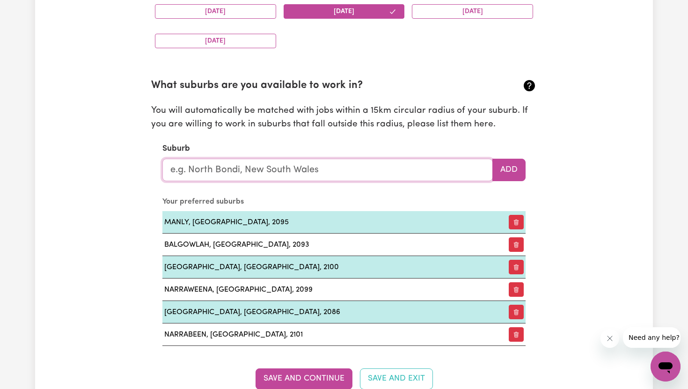
click at [349, 170] on input "text" at bounding box center [327, 170] width 331 height 22
type input "brook"
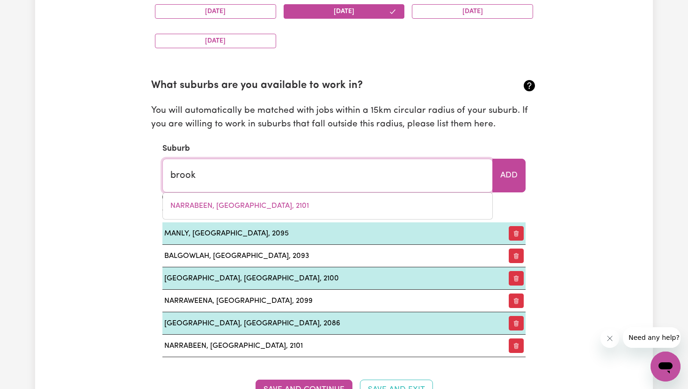
type input "[GEOGRAPHIC_DATA], [GEOGRAPHIC_DATA], 2656"
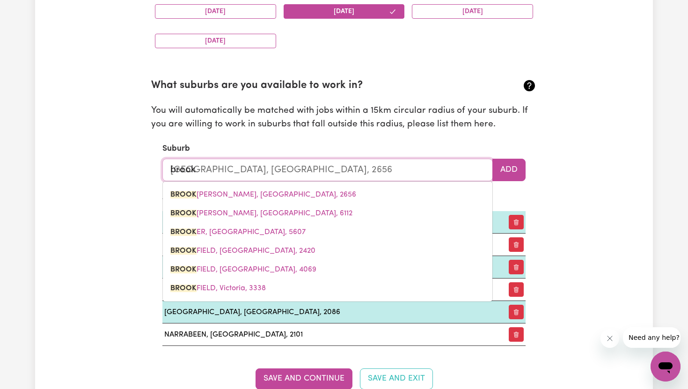
type input "brookb"
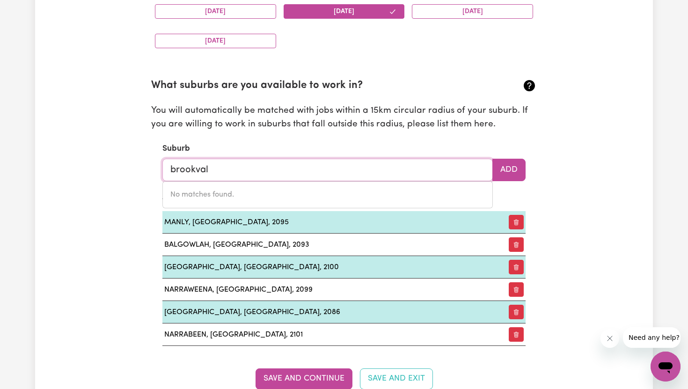
type input "brookvale"
type input "[GEOGRAPHIC_DATA], [GEOGRAPHIC_DATA], 2100"
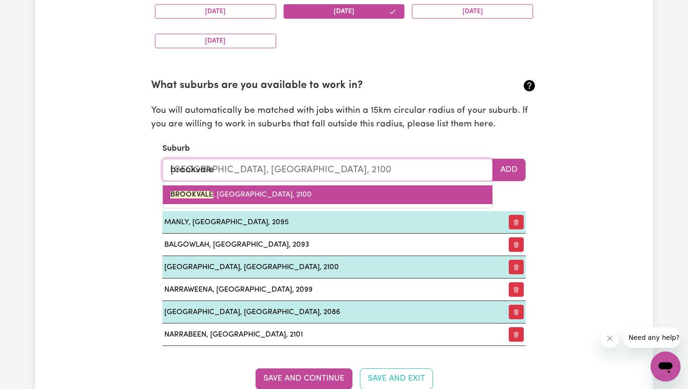
click at [336, 195] on link "[GEOGRAPHIC_DATA] , [GEOGRAPHIC_DATA], 2100" at bounding box center [328, 194] width 330 height 19
type input "[GEOGRAPHIC_DATA], [GEOGRAPHIC_DATA], 2100"
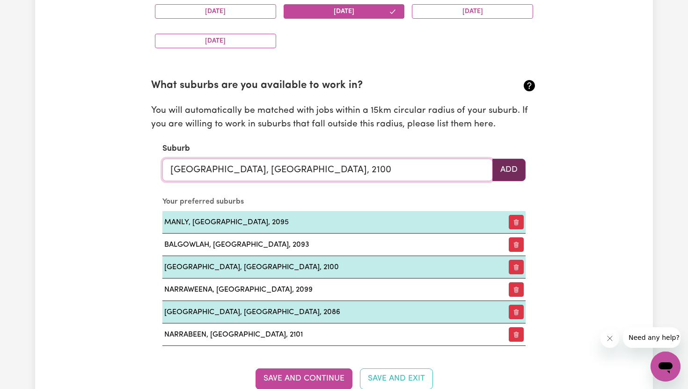
type input "[GEOGRAPHIC_DATA], [GEOGRAPHIC_DATA], 2100"
click at [502, 175] on button "Add" at bounding box center [509, 170] width 33 height 22
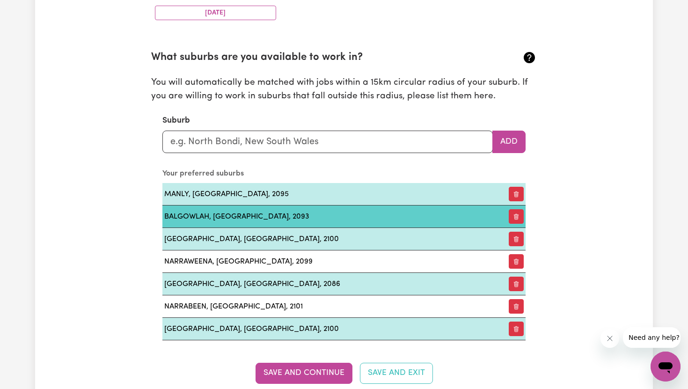
scroll to position [1014, 0]
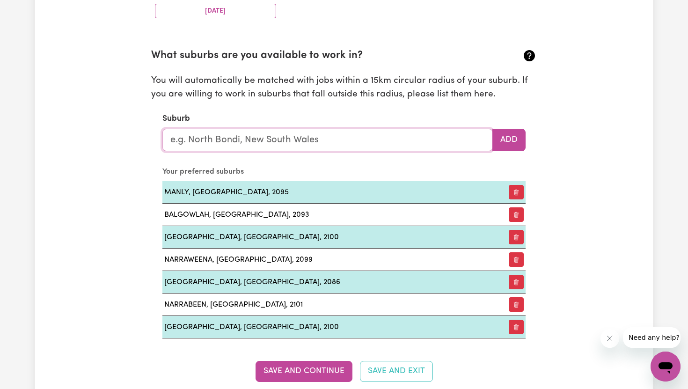
click at [324, 145] on input "text" at bounding box center [327, 140] width 331 height 22
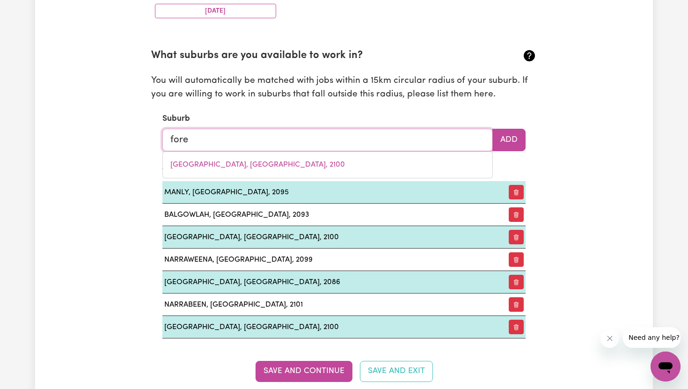
type input "fores"
type input "foresHORES, [GEOGRAPHIC_DATA], 4678"
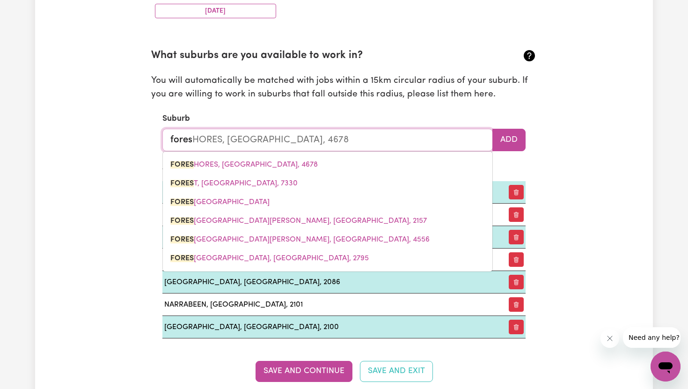
type input "forest"
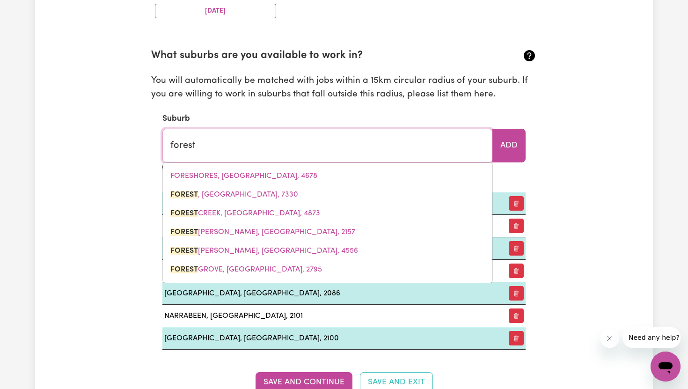
type input "forest, [GEOGRAPHIC_DATA], 7330"
type input "forestv"
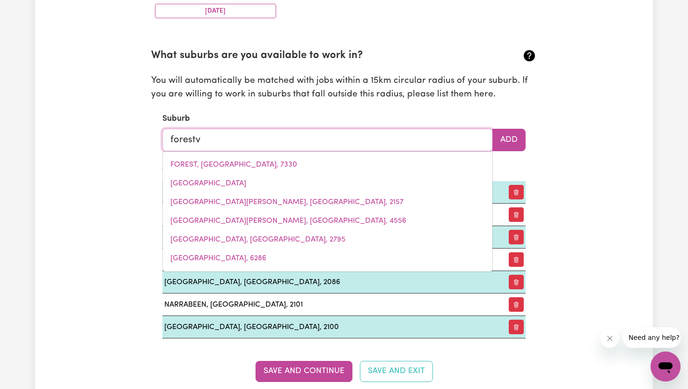
type input "forestvALE, [GEOGRAPHIC_DATA], 4465"
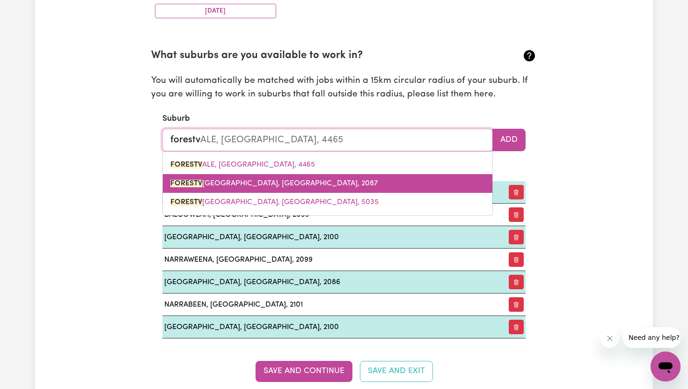
click at [352, 182] on link "FORESTV [GEOGRAPHIC_DATA], [GEOGRAPHIC_DATA], 2087" at bounding box center [328, 183] width 330 height 19
type input "[GEOGRAPHIC_DATA], [GEOGRAPHIC_DATA], 2087"
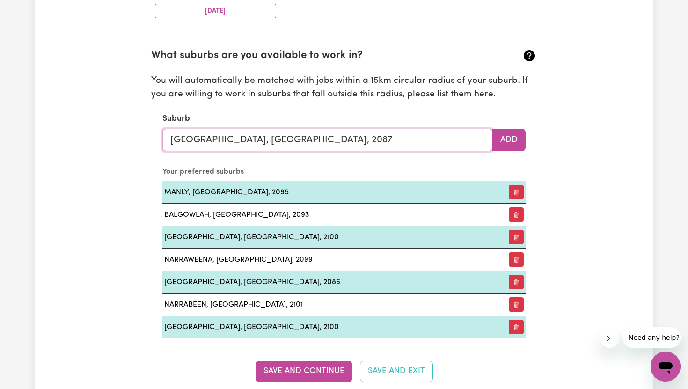
type input "[GEOGRAPHIC_DATA], [GEOGRAPHIC_DATA], 2087"
click at [520, 153] on section "What suburbs are you available to work in? You will automatically be matched wi…" at bounding box center [344, 185] width 386 height 305
click at [517, 145] on button "Add" at bounding box center [509, 140] width 33 height 22
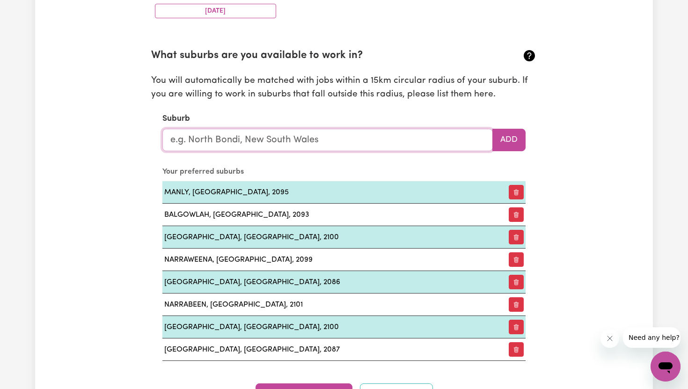
click at [405, 146] on input "text" at bounding box center [327, 140] width 331 height 22
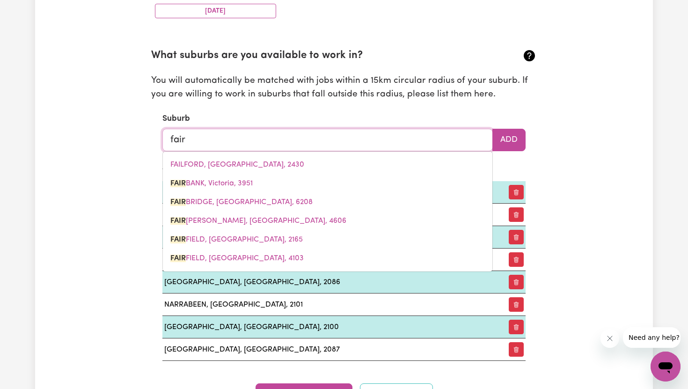
type input "fairl"
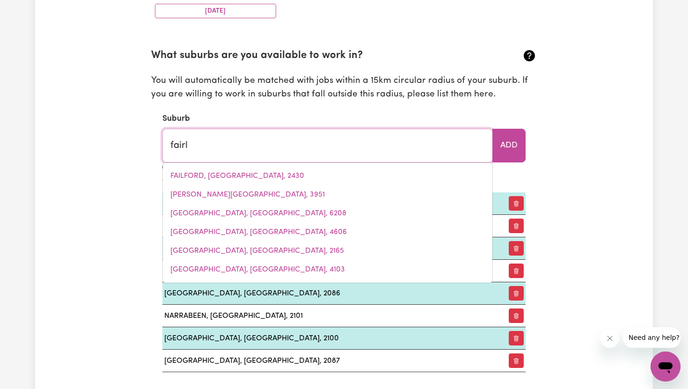
type input "[PERSON_NAME][GEOGRAPHIC_DATA], 3579"
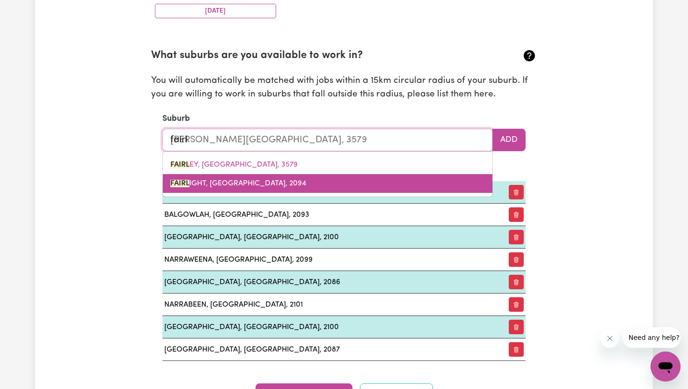
click at [403, 178] on link "FAIRL IGHT, [GEOGRAPHIC_DATA], 2094" at bounding box center [328, 183] width 330 height 19
type input "FAIRLIGHT, [GEOGRAPHIC_DATA], 2094"
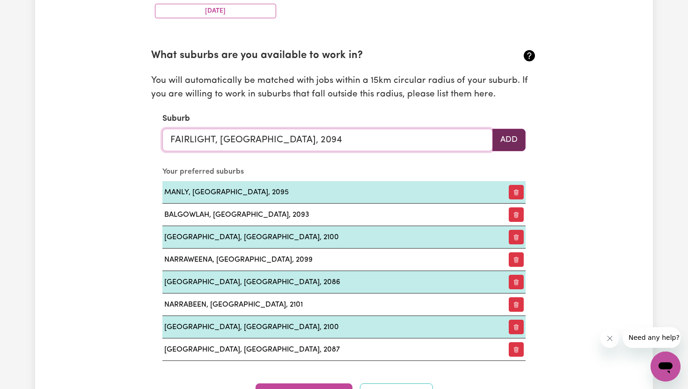
type input "FAIRLIGHT, [GEOGRAPHIC_DATA], 2094"
click at [503, 143] on button "Add" at bounding box center [509, 140] width 33 height 22
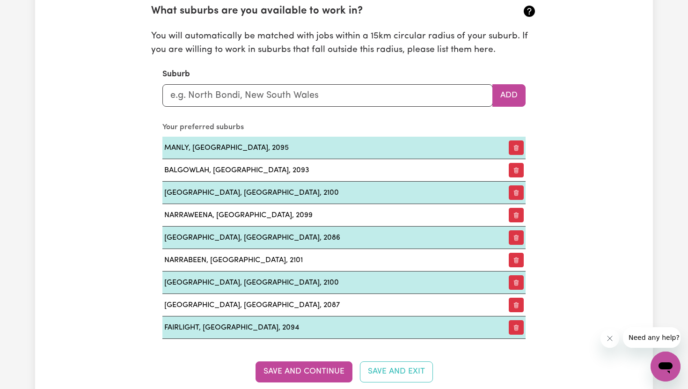
scroll to position [1076, 0]
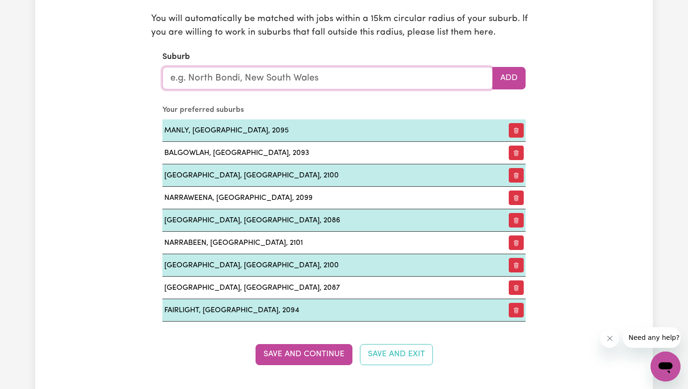
click at [415, 75] on input "text" at bounding box center [327, 78] width 331 height 22
type input "cur"
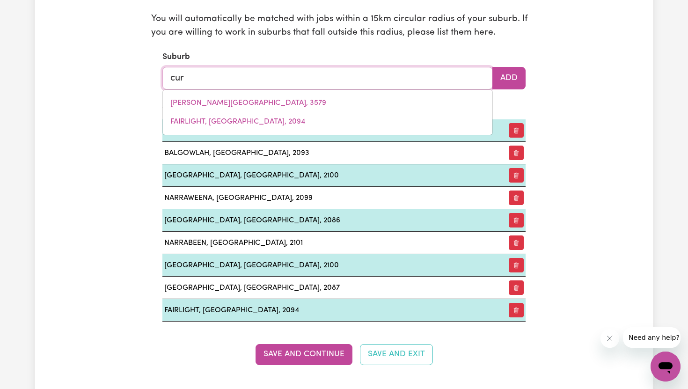
type input "curBAN, [GEOGRAPHIC_DATA], 2827"
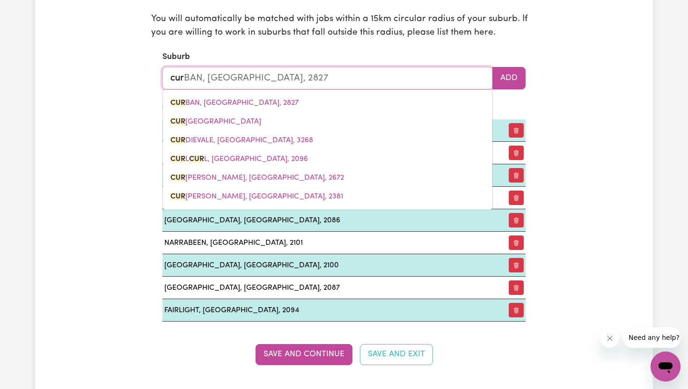
type input "curl"
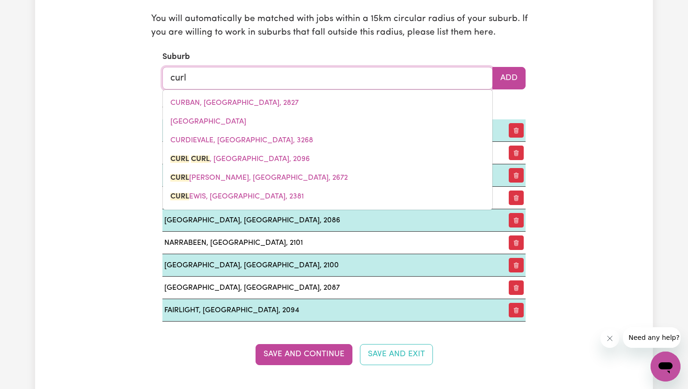
type input "curl CURL, [GEOGRAPHIC_DATA], 2096"
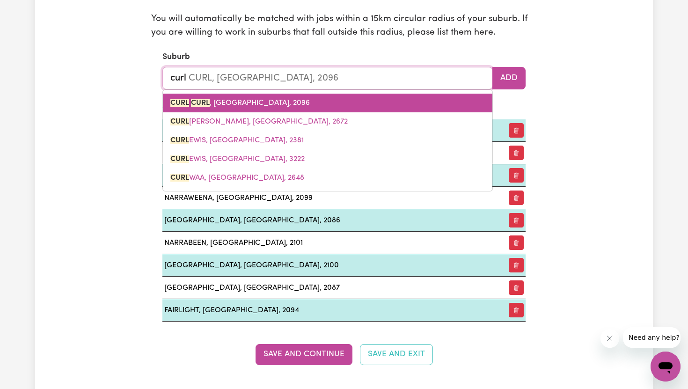
click at [397, 102] on link "CURL CURL , [GEOGRAPHIC_DATA], 2096" at bounding box center [328, 103] width 330 height 19
type input "CURL CURL, [GEOGRAPHIC_DATA], 2096"
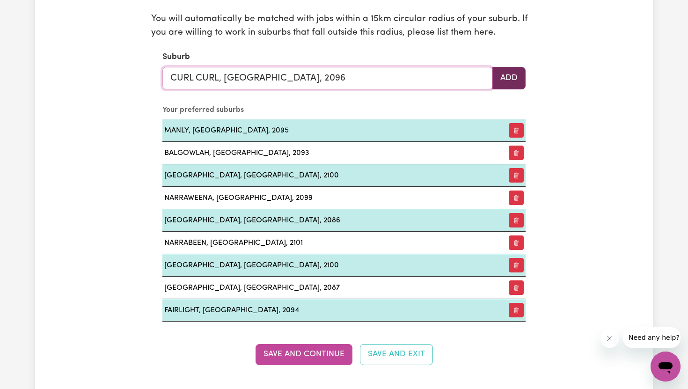
type input "CURL CURL, [GEOGRAPHIC_DATA], 2096"
click at [512, 72] on button "Add" at bounding box center [509, 78] width 33 height 22
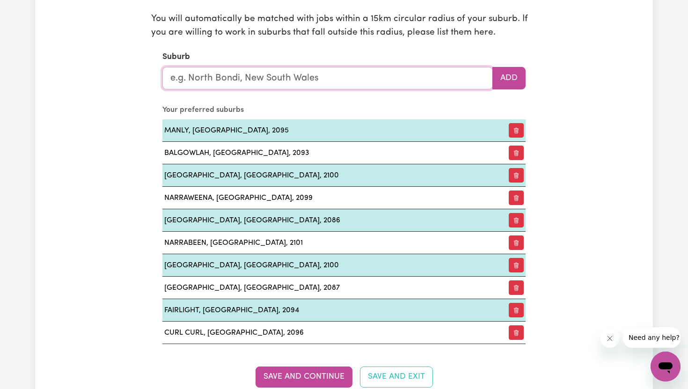
click at [387, 87] on input "text" at bounding box center [327, 78] width 331 height 22
type input "fre"
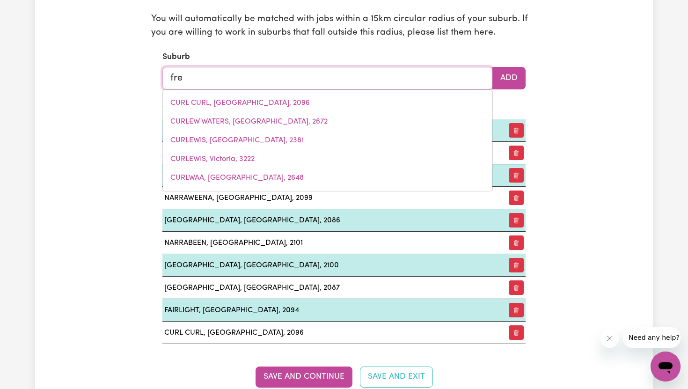
type input "freDERICKSFIELD, [GEOGRAPHIC_DATA], 4806"
type input "fres"
type input "fresh"
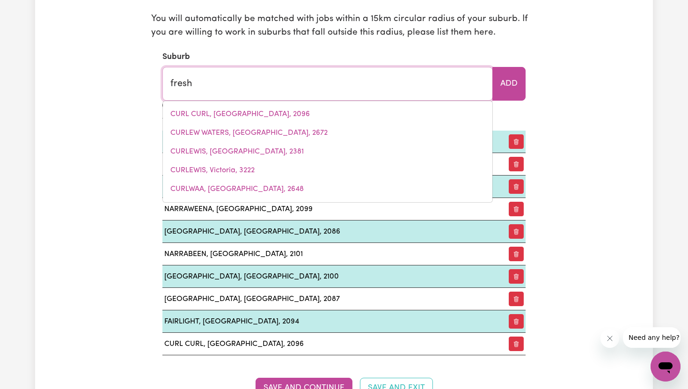
type input "freshWATER, [GEOGRAPHIC_DATA], 2096"
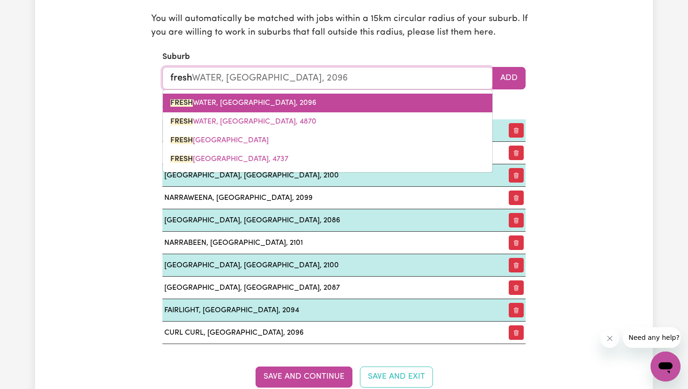
click at [384, 104] on link "FRESH WATER, [GEOGRAPHIC_DATA], 2096" at bounding box center [328, 103] width 330 height 19
type input "FRESHWATER, [GEOGRAPHIC_DATA], 2096"
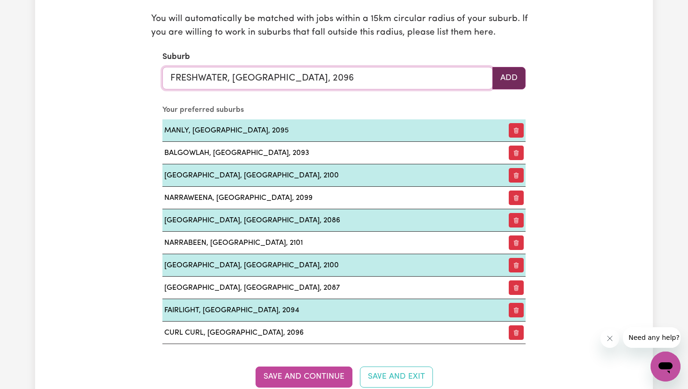
type input "FRESHWATER, [GEOGRAPHIC_DATA], 2096"
click at [496, 86] on button "Add" at bounding box center [509, 78] width 33 height 22
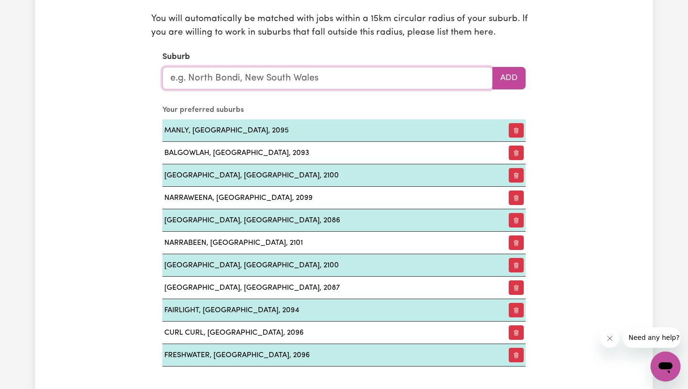
click at [392, 85] on input "text" at bounding box center [327, 78] width 331 height 22
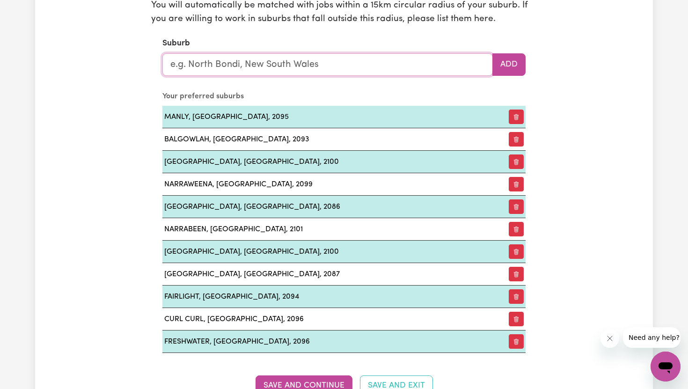
scroll to position [1092, 0]
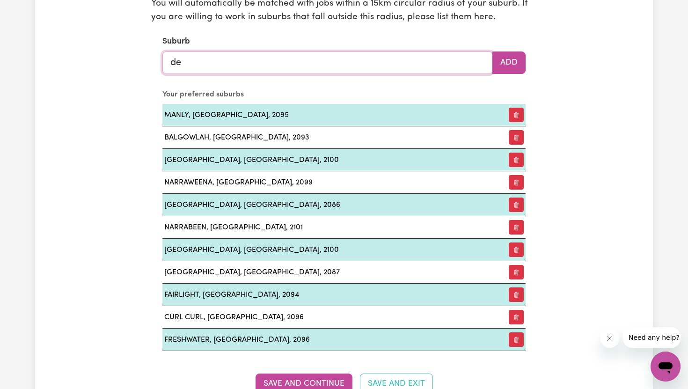
type input "dee"
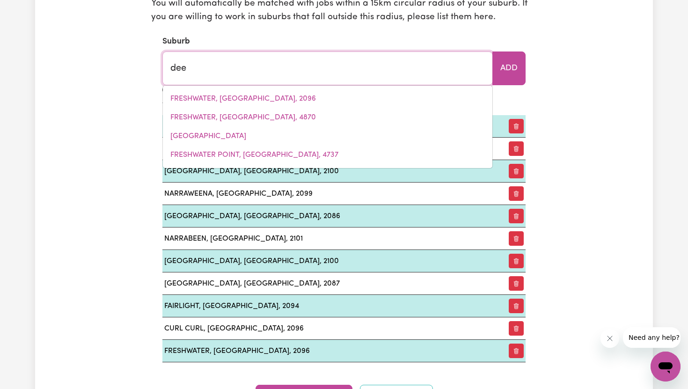
type input "dee, [GEOGRAPHIC_DATA], 7140"
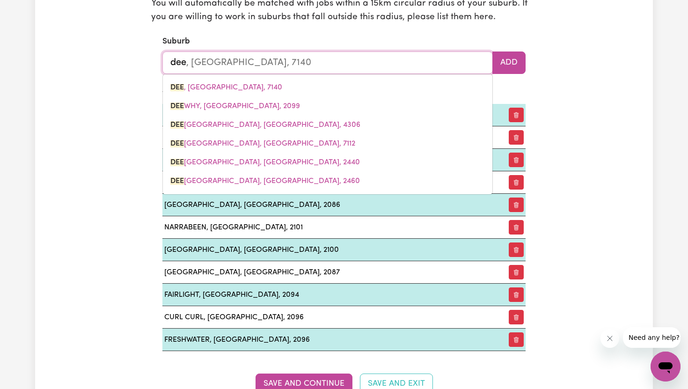
type input "dee"
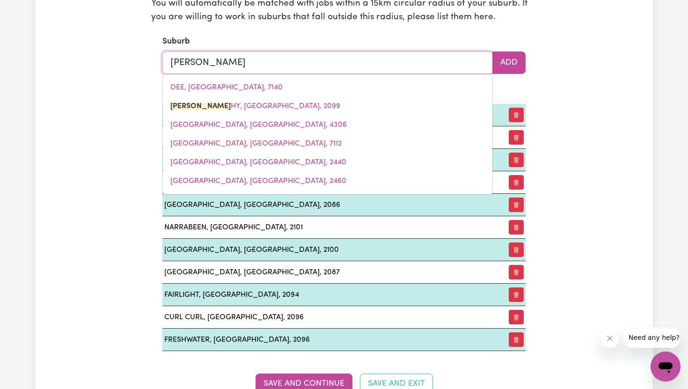
type input "dee why"
type input "dee why, [GEOGRAPHIC_DATA], 2099"
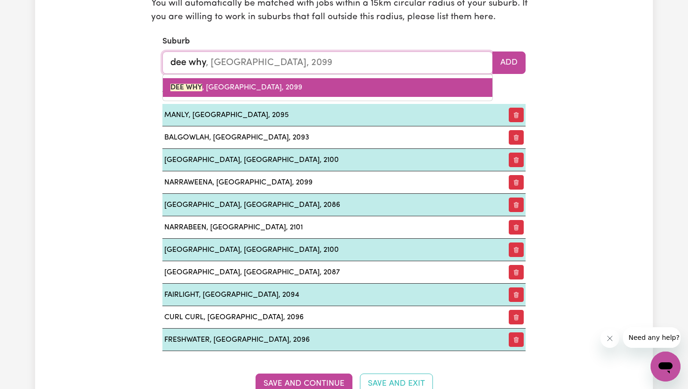
click at [367, 85] on link "DEE WHY , [GEOGRAPHIC_DATA], 2099" at bounding box center [328, 87] width 330 height 19
type input "DEE WHY, [GEOGRAPHIC_DATA], 2099"
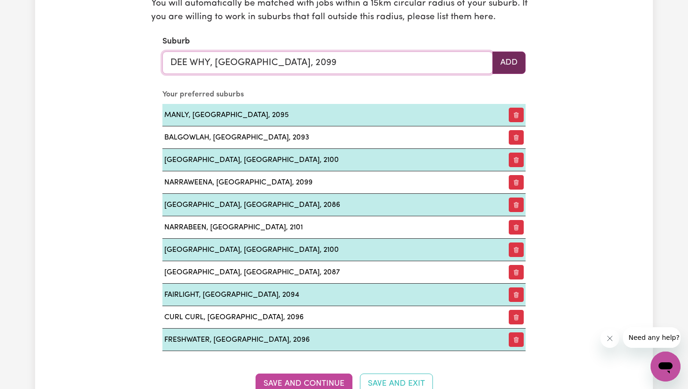
drag, startPoint x: 490, startPoint y: 64, endPoint x: 495, endPoint y: 64, distance: 5.6
click at [491, 64] on input "DEE WHY, [GEOGRAPHIC_DATA], 2099" at bounding box center [327, 63] width 331 height 22
type input "DEE WHY, [GEOGRAPHIC_DATA], 2099"
click at [506, 62] on button "Add" at bounding box center [509, 63] width 33 height 22
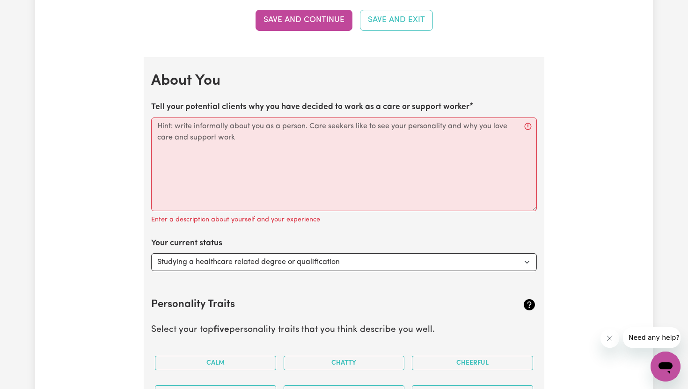
scroll to position [1477, 0]
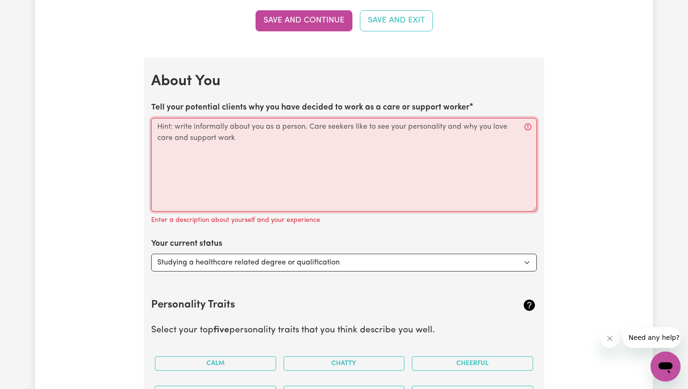
click at [402, 141] on textarea "Tell your potential clients why you have decided to work as a care or support w…" at bounding box center [344, 165] width 386 height 94
click at [335, 148] on textarea "Tell your potential clients why you have decided to work as a care or support w…" at bounding box center [344, 165] width 386 height 94
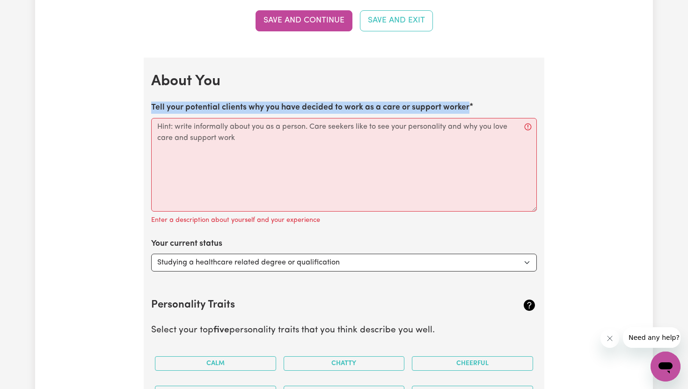
drag, startPoint x: 148, startPoint y: 104, endPoint x: 482, endPoint y: 107, distance: 333.4
copy label "Tell your potential clients why you have decided to work as a care or support w…"
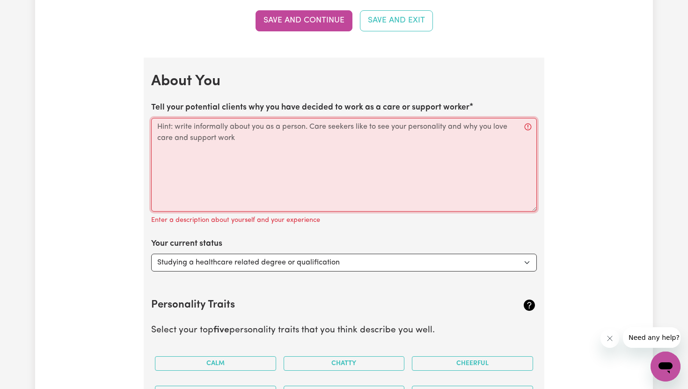
click at [227, 158] on textarea "Tell your potential clients why you have decided to work as a care or support w…" at bounding box center [344, 165] width 386 height 94
drag, startPoint x: 269, startPoint y: 149, endPoint x: 128, endPoint y: 111, distance: 146.0
paste textarea "I chose to become a care/support worker because I have a genuine passion for he…"
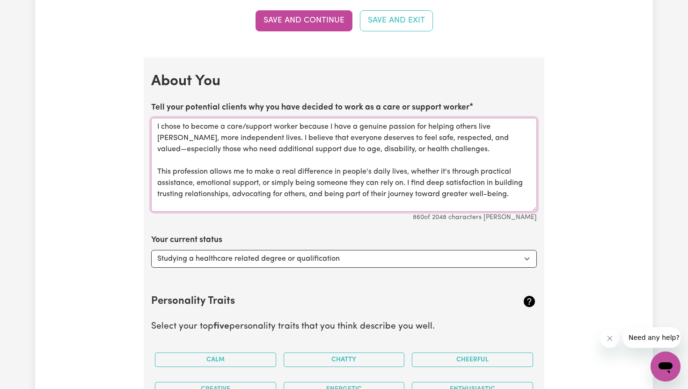
scroll to position [32, 0]
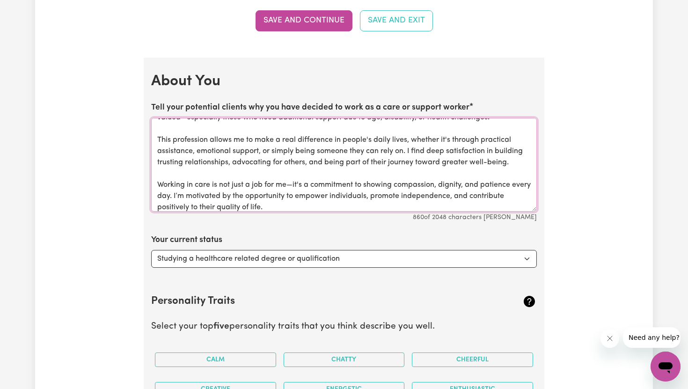
click at [295, 184] on textarea "I chose to become a care/support worker because I have a genuine passion for he…" at bounding box center [344, 165] width 386 height 94
click at [395, 178] on textarea "I chose to become a care/support worker because I have a genuine passion for he…" at bounding box center [344, 165] width 386 height 94
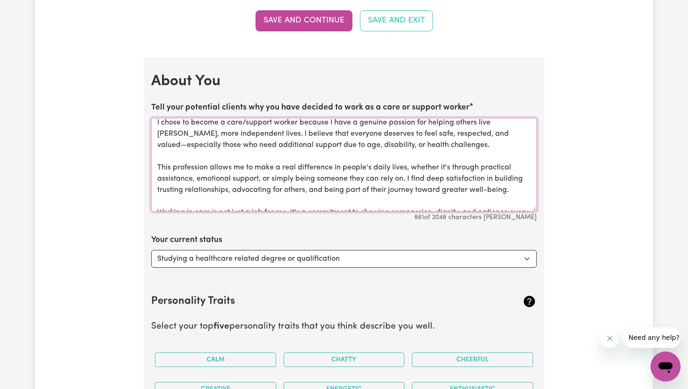
scroll to position [0, 0]
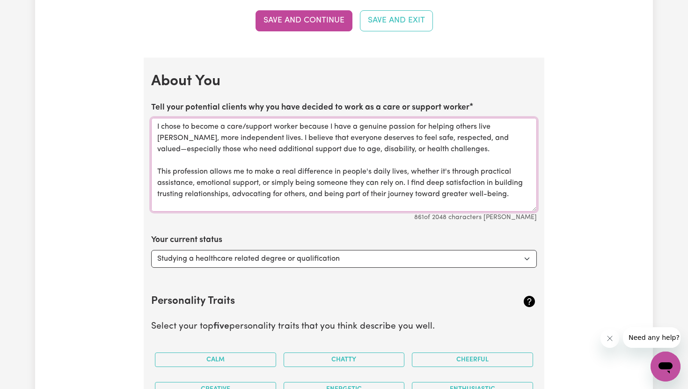
click at [476, 136] on textarea "I chose to become a care/support worker because I have a genuine passion for he…" at bounding box center [344, 165] width 386 height 94
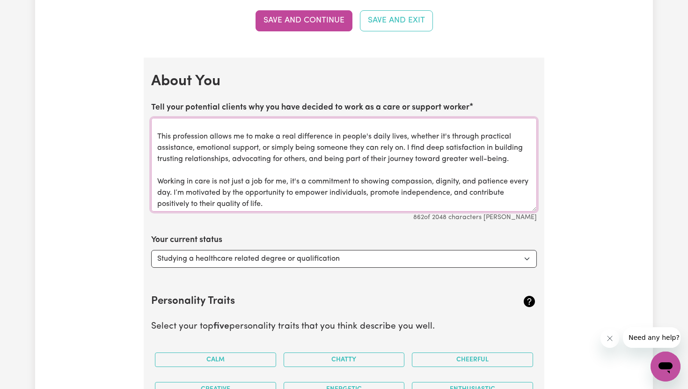
scroll to position [37, 0]
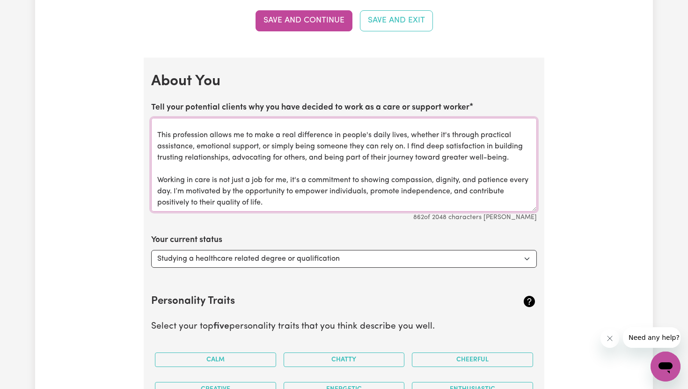
click at [370, 206] on textarea "I chose to become a care/support worker because I have a genuine passion for he…" at bounding box center [344, 165] width 386 height 94
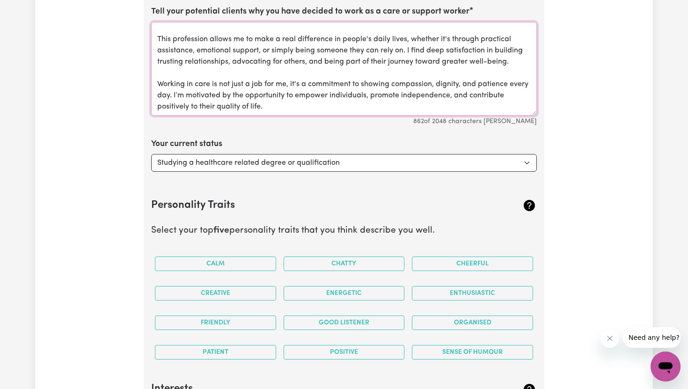
scroll to position [1574, 0]
type textarea "I chose to become a care/support worker because I have a genuine passion for he…"
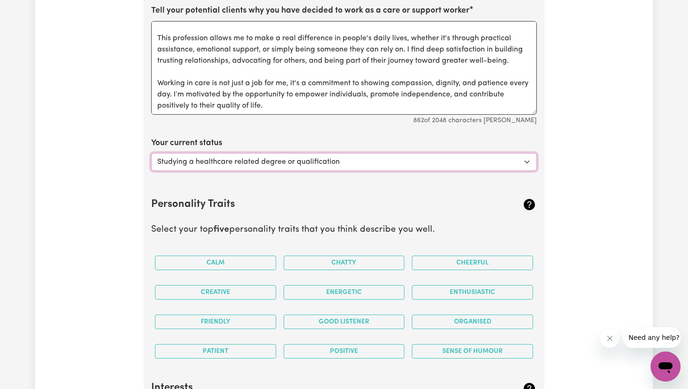
click at [348, 163] on select "Select... Studying a healthcare related degree or qualification Studying a non-…" at bounding box center [344, 162] width 386 height 18
click at [151, 153] on select "Select... Studying a healthcare related degree or qualification Studying a non-…" at bounding box center [344, 162] width 386 height 18
click at [354, 202] on h2 "Personality Traits" at bounding box center [312, 205] width 322 height 13
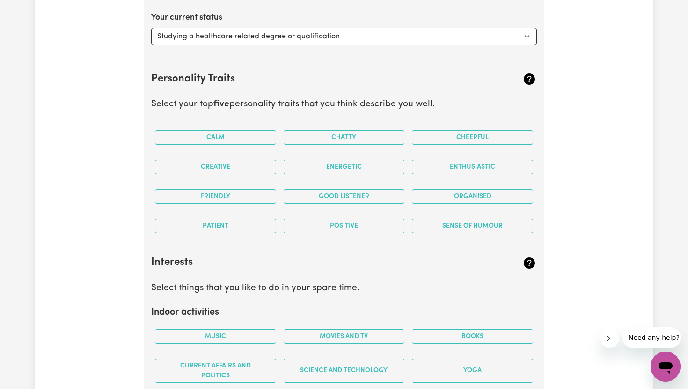
scroll to position [1700, 0]
click at [233, 192] on button "Friendly" at bounding box center [215, 196] width 121 height 15
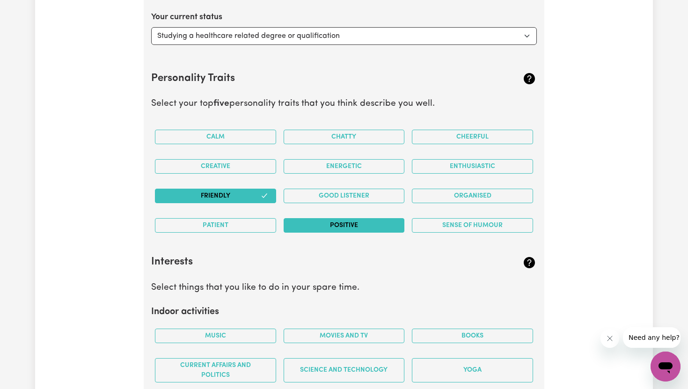
click at [341, 224] on button "Positive" at bounding box center [344, 225] width 121 height 15
click at [467, 168] on button "Enthusiastic" at bounding box center [472, 166] width 121 height 15
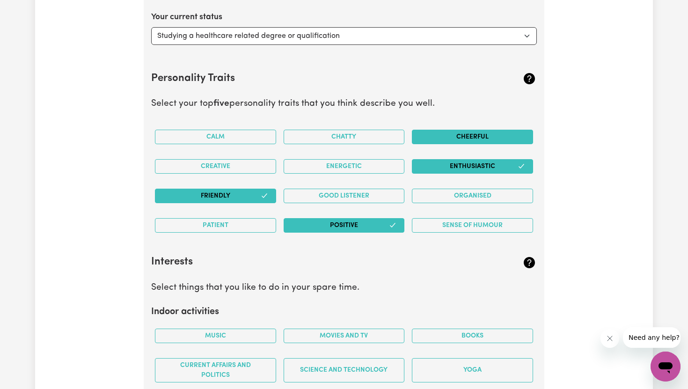
click at [468, 134] on button "Cheerful" at bounding box center [472, 137] width 121 height 15
click at [353, 169] on button "Energetic" at bounding box center [344, 166] width 121 height 15
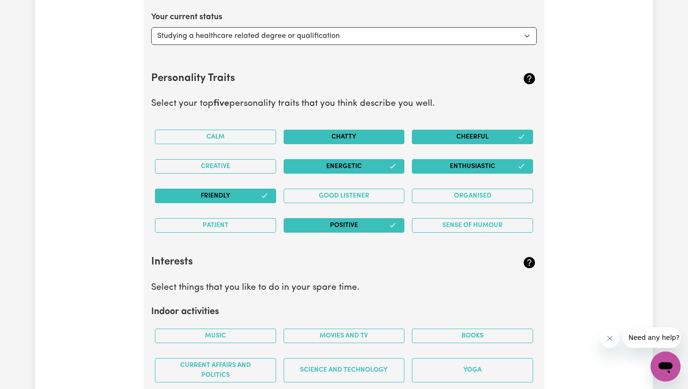
click at [371, 139] on button "Chatty" at bounding box center [344, 137] width 121 height 15
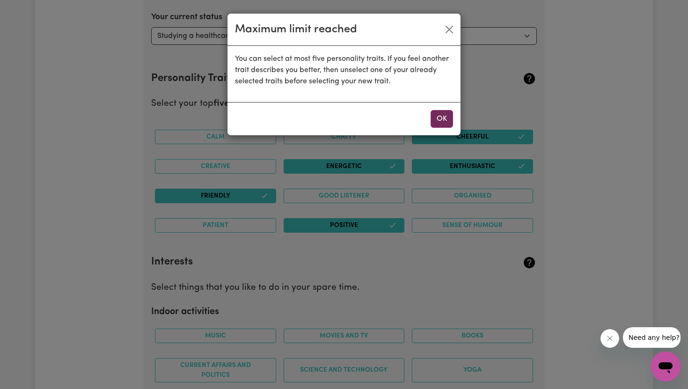
click at [444, 115] on button "OK" at bounding box center [442, 119] width 22 height 18
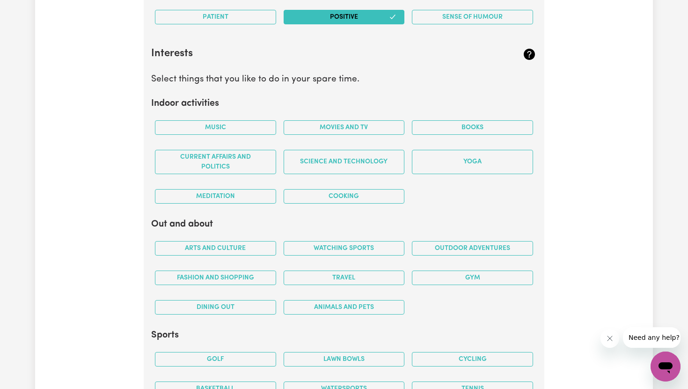
scroll to position [1921, 0]
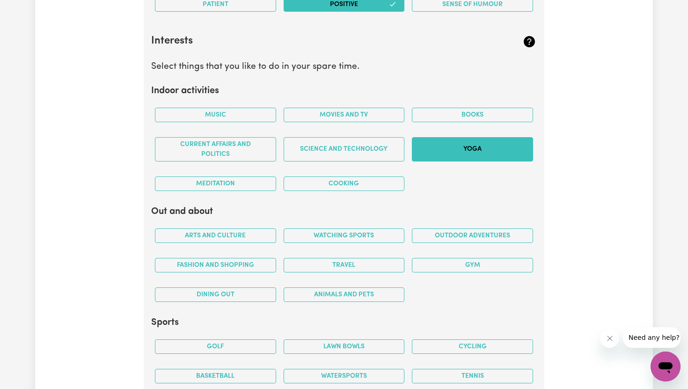
click at [471, 153] on button "Yoga" at bounding box center [472, 149] width 121 height 24
click at [216, 186] on button "Meditation" at bounding box center [215, 184] width 121 height 15
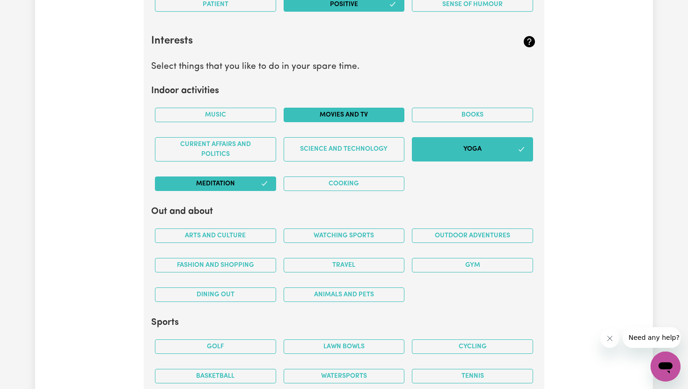
click at [352, 114] on button "Movies and TV" at bounding box center [344, 115] width 121 height 15
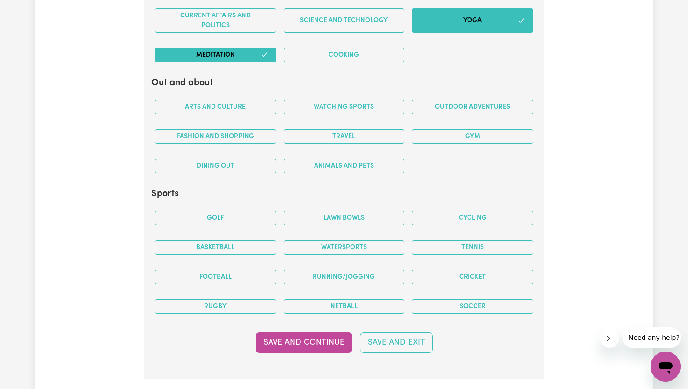
scroll to position [2051, 0]
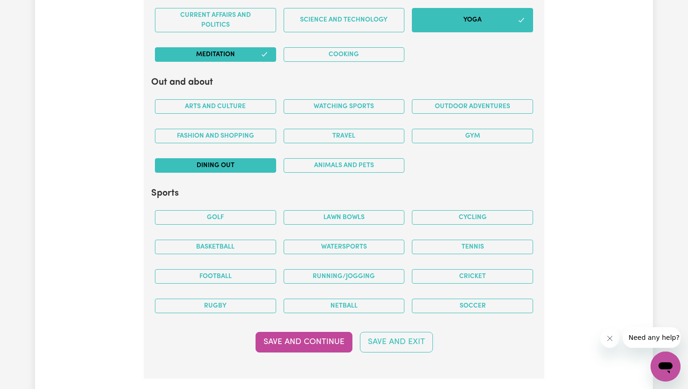
click at [234, 167] on button "Dining out" at bounding box center [215, 165] width 121 height 15
click at [498, 139] on button "Gym" at bounding box center [472, 136] width 121 height 15
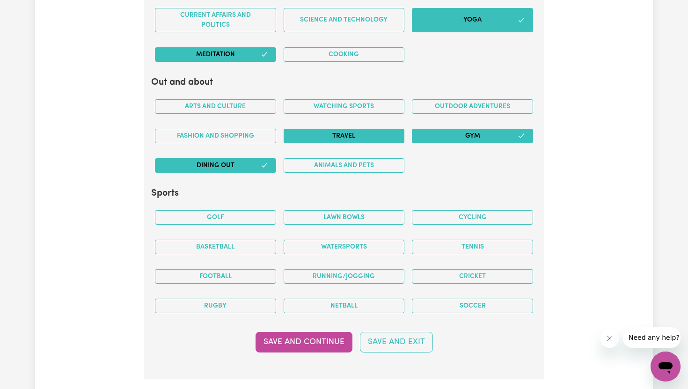
click at [368, 136] on button "Travel" at bounding box center [344, 136] width 121 height 15
click at [371, 163] on button "Animals and pets" at bounding box center [344, 165] width 121 height 15
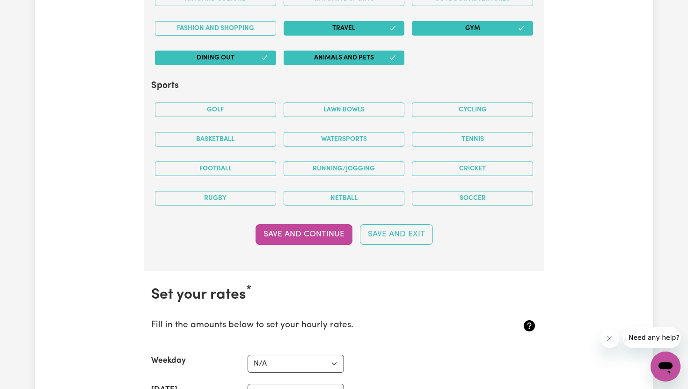
scroll to position [2160, 0]
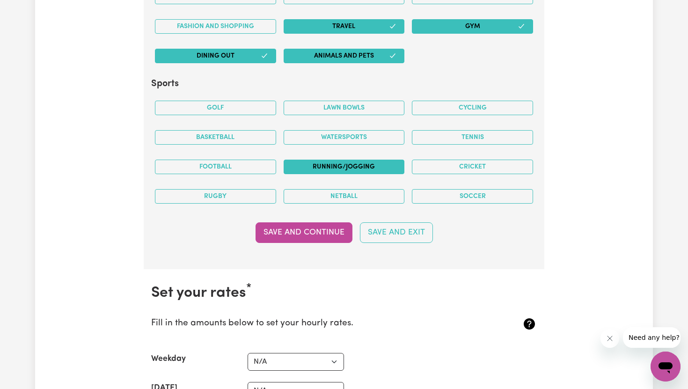
click at [331, 166] on button "Running/Jogging" at bounding box center [344, 167] width 121 height 15
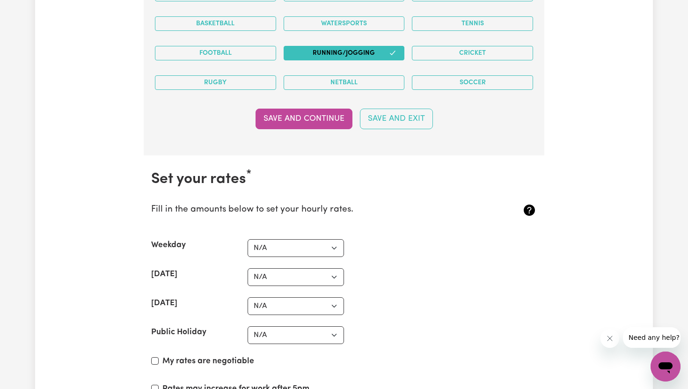
scroll to position [2281, 0]
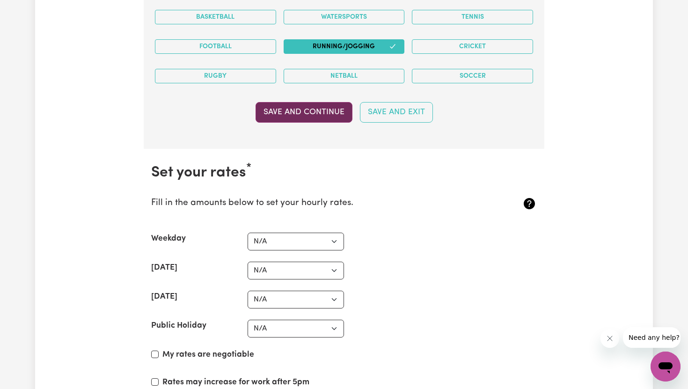
click at [318, 113] on button "Save and Continue" at bounding box center [304, 112] width 97 height 21
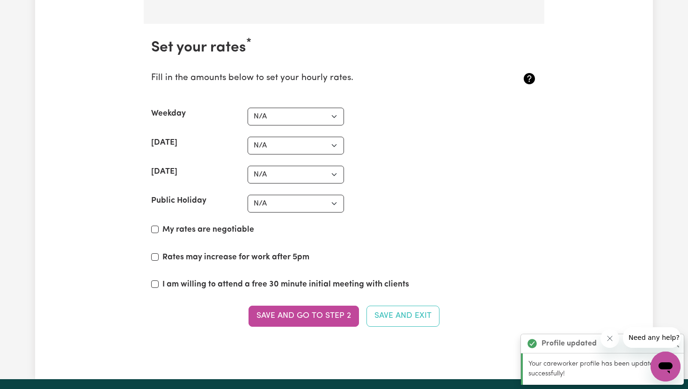
scroll to position [2429, 0]
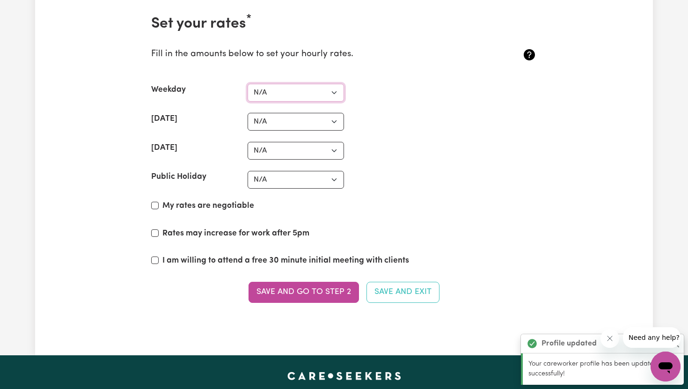
click at [274, 93] on select "N/A $37 $38 $39 $40 $41 $42 $43 $44 $45 $46 $47 $48 $49 $50 $51 $52 $53 $54 $55…" at bounding box center [296, 93] width 96 height 18
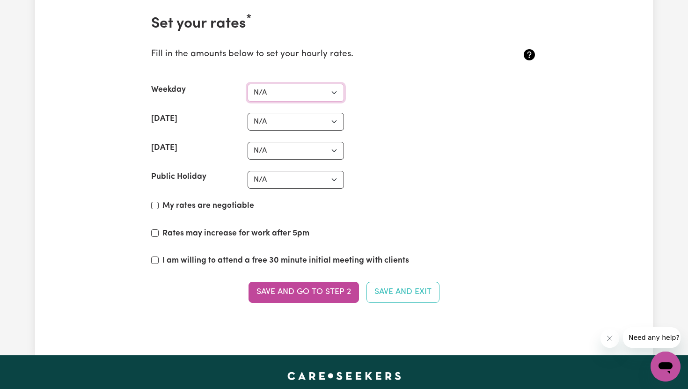
select select "44"
click at [248, 84] on select "N/A $37 $38 $39 $40 $41 $42 $43 $44 $45 $46 $47 $48 $49 $50 $51 $52 $53 $54 $55…" at bounding box center [296, 93] width 96 height 18
click at [291, 126] on select "N/A $37 $38 $39 $40 $41 $42 $43 $44 $45 $46 $47 $48 $49 $50 $51 $52 $53 $54 $55…" at bounding box center [296, 122] width 96 height 18
select select "55"
click at [248, 113] on select "N/A $37 $38 $39 $40 $41 $42 $43 $44 $45 $46 $47 $48 $49 $50 $51 $52 $53 $54 $55…" at bounding box center [296, 122] width 96 height 18
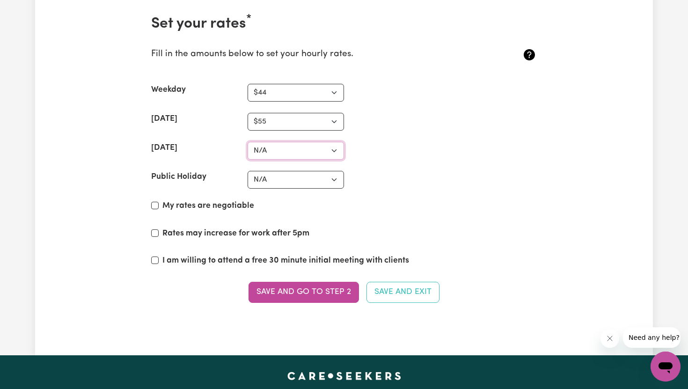
click at [284, 151] on select "N/A $37 $38 $39 $40 $41 $42 $43 $44 $45 $46 $47 $48 $49 $50 $51 $52 $53 $54 $55…" at bounding box center [296, 151] width 96 height 18
select select "68"
click at [248, 142] on select "N/A $37 $38 $39 $40 $41 $42 $43 $44 $45 $46 $47 $48 $49 $50 $51 $52 $53 $54 $55…" at bounding box center [296, 151] width 96 height 18
click at [264, 182] on select "N/A $37 $38 $39 $40 $41 $42 $43 $44 $45 $46 $47 $48 $49 $50 $51 $52 $53 $54 $55…" at bounding box center [296, 180] width 96 height 18
select select "75"
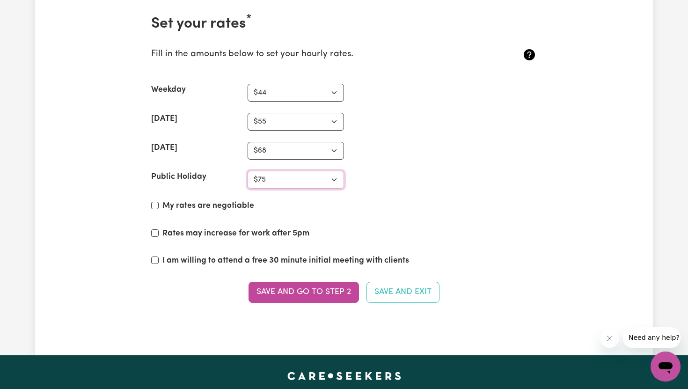
click at [248, 171] on select "N/A $37 $38 $39 $40 $41 $42 $43 $44 $45 $46 $47 $48 $49 $50 $51 $52 $53 $54 $55…" at bounding box center [296, 180] width 96 height 18
click at [473, 212] on div "My rates are negotiable" at bounding box center [344, 208] width 386 height 16
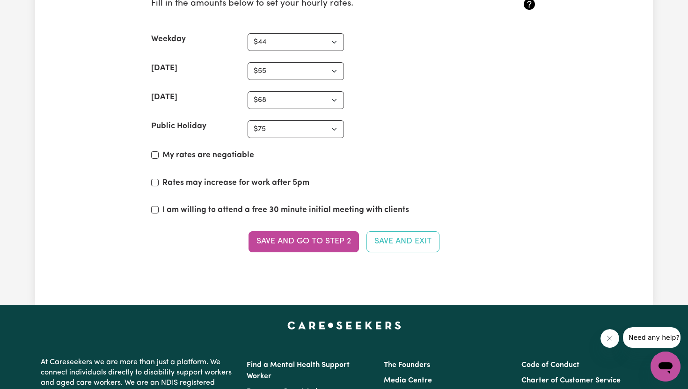
scroll to position [2481, 0]
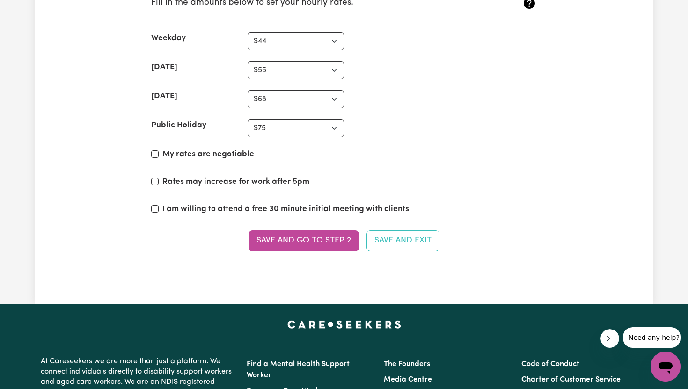
click at [224, 155] on label "My rates are negotiable" at bounding box center [208, 154] width 92 height 12
click at [159, 155] on input "My rates are negotiable" at bounding box center [154, 153] width 7 height 7
checkbox input "true"
click at [313, 210] on label "I am willing to attend a free 30 minute initial meeting with clients" at bounding box center [285, 209] width 247 height 12
click at [159, 210] on input "I am willing to attend a free 30 minute initial meeting with clients" at bounding box center [154, 208] width 7 height 7
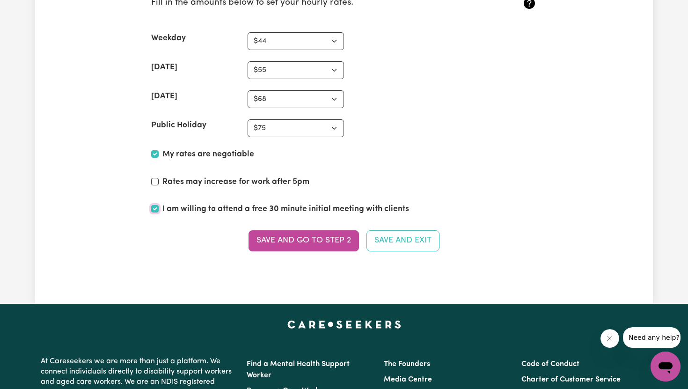
checkbox input "true"
click at [319, 240] on button "Save and go to Step 2" at bounding box center [304, 240] width 111 height 21
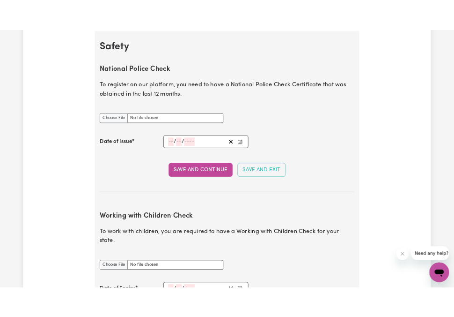
scroll to position [600, 0]
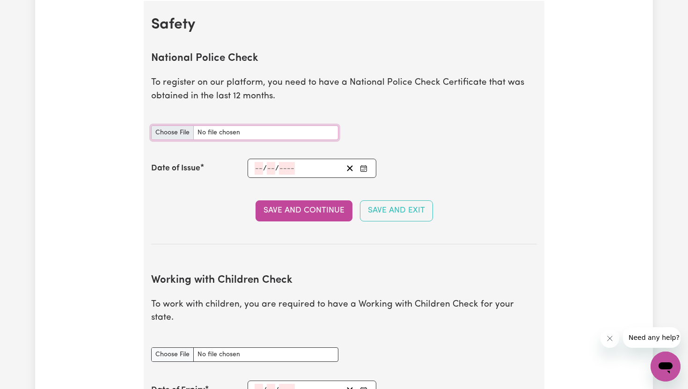
click at [249, 131] on input "National Police Check document" at bounding box center [244, 133] width 187 height 15
click at [188, 202] on div "Save and Continue Save and Exit" at bounding box center [344, 210] width 386 height 21
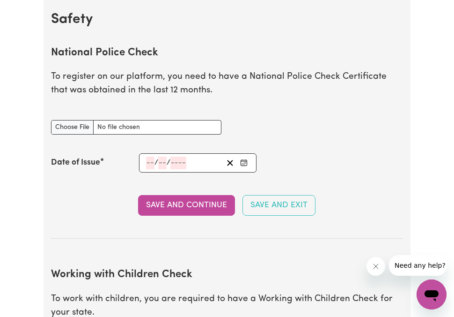
click at [151, 160] on input "number" at bounding box center [150, 162] width 8 height 13
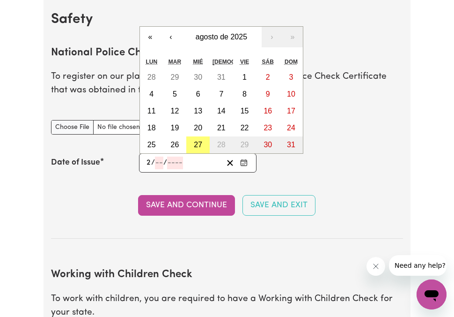
type input "29"
type input "08"
type input "0002-08-29"
type input "8"
type input "2"
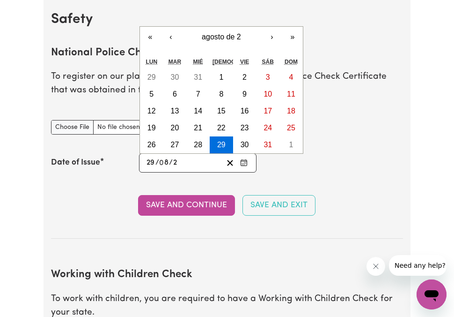
type input "0020-08-29"
type input "20"
type input "0202-08-29"
type input "202"
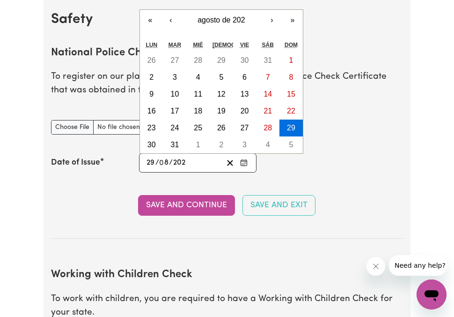
type input "[DATE]"
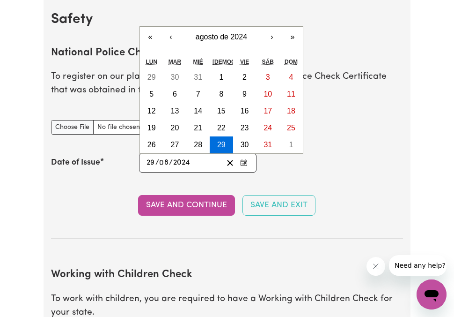
type input "2024"
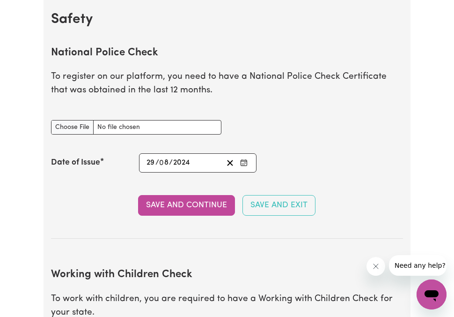
click at [318, 169] on div "Date of Issue [DATE] 29 / 0 8 / 2024 « ‹ agosto de 2024 › » lun mar [PERSON_NAM…" at bounding box center [227, 162] width 352 height 19
click at [83, 130] on input "National Police Check document" at bounding box center [136, 127] width 170 height 15
type input "C:\fakepath\NCC report_cardenas_barrientos_9858025-5155907.pdf"
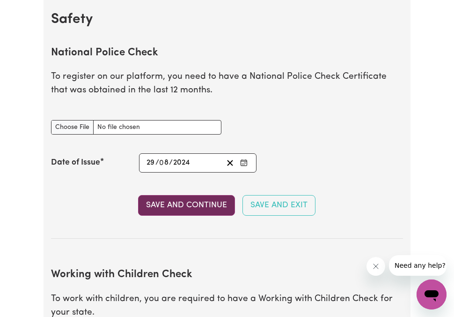
click at [192, 209] on button "Save and Continue" at bounding box center [186, 205] width 97 height 21
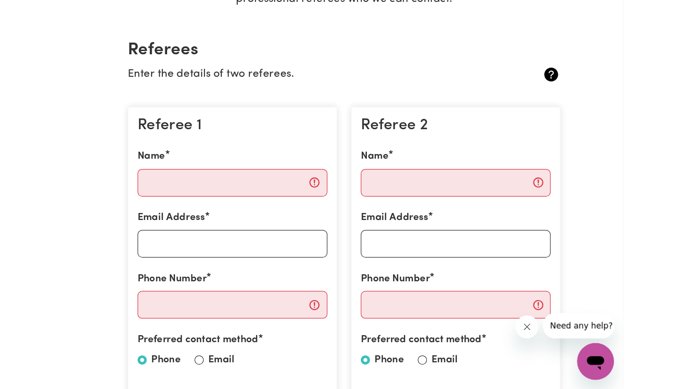
scroll to position [0, 0]
